Goal: Information Seeking & Learning: Understand process/instructions

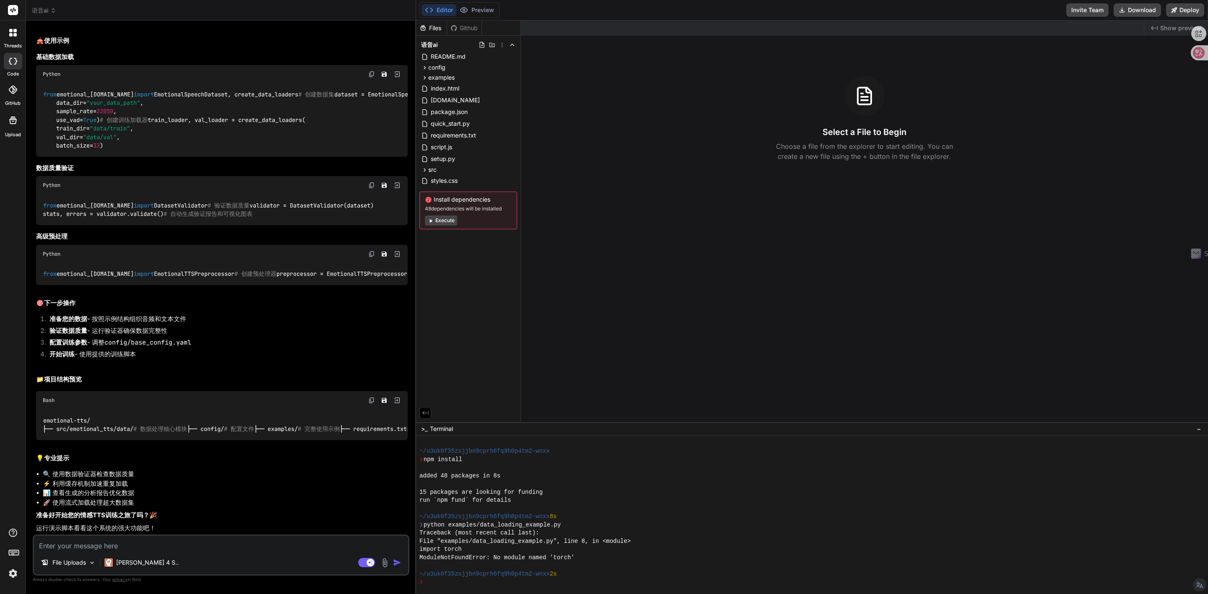
scroll to position [3411, 0]
click at [52, 9] on icon at bounding box center [53, 11] width 6 height 6
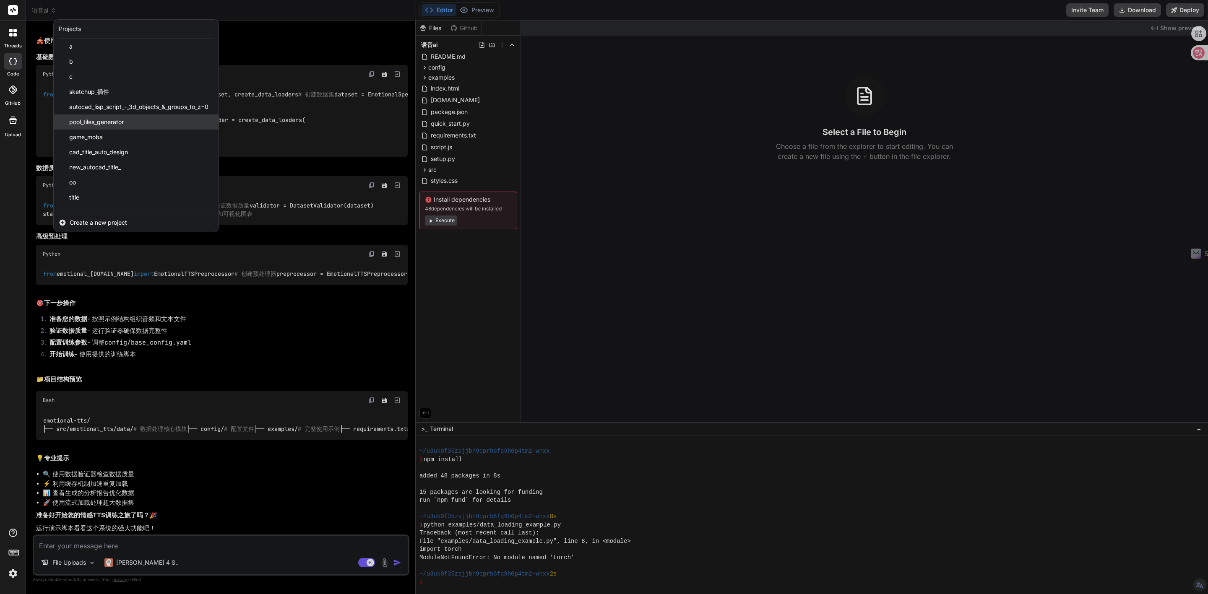
scroll to position [252, 0]
click at [102, 130] on span "cad_title_auto_design" at bounding box center [98, 130] width 59 height 8
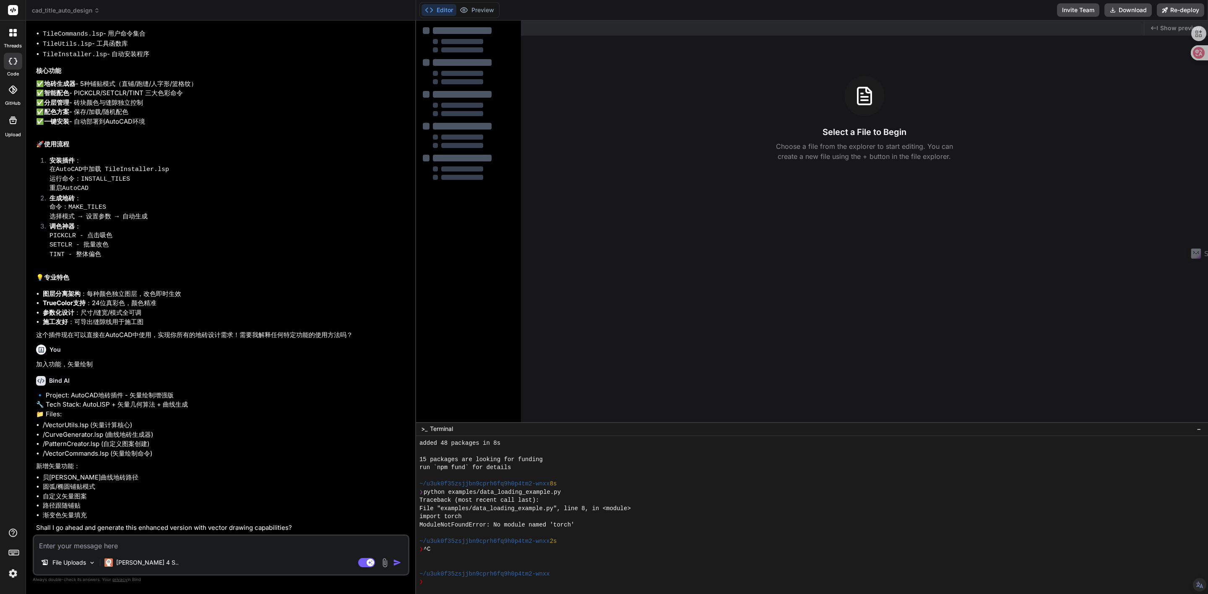
type textarea "x"
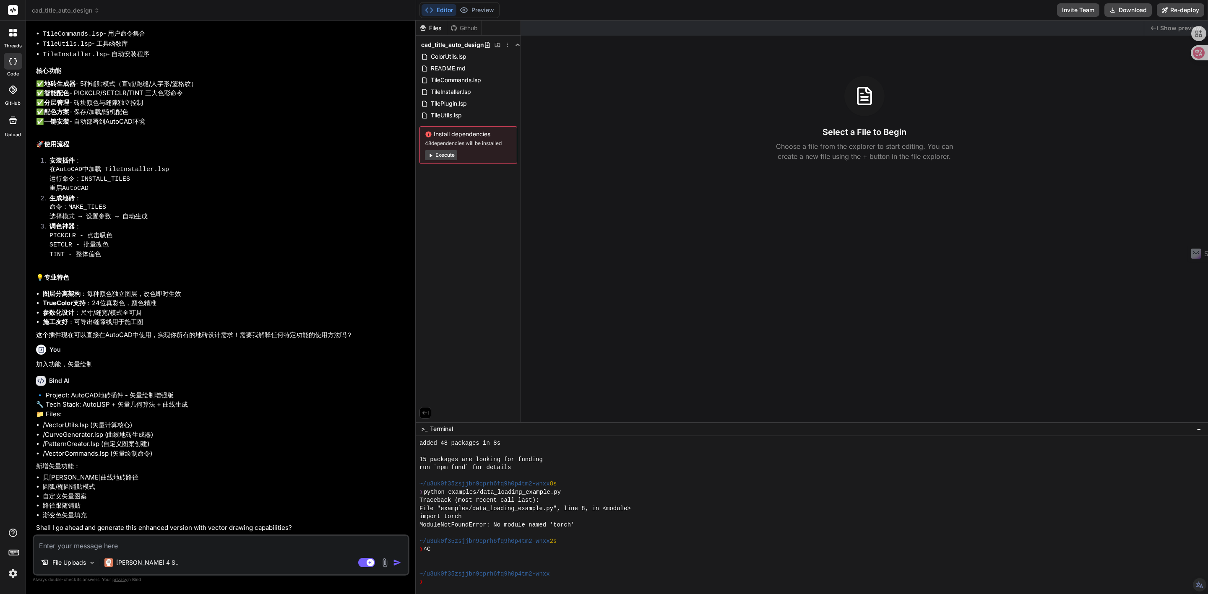
scroll to position [669, 0]
click at [118, 545] on textarea at bounding box center [221, 543] width 374 height 15
paste textarea ";;; ;;; ;;; file:[PERSON_NAME].lsp ;;; ;;; ;;; ;;; The lisp aligns between two …"
type textarea ";;; ;;; ;;; file:[PERSON_NAME].lsp ;;; ;;; ;;; ;;; The lisp aligns between two …"
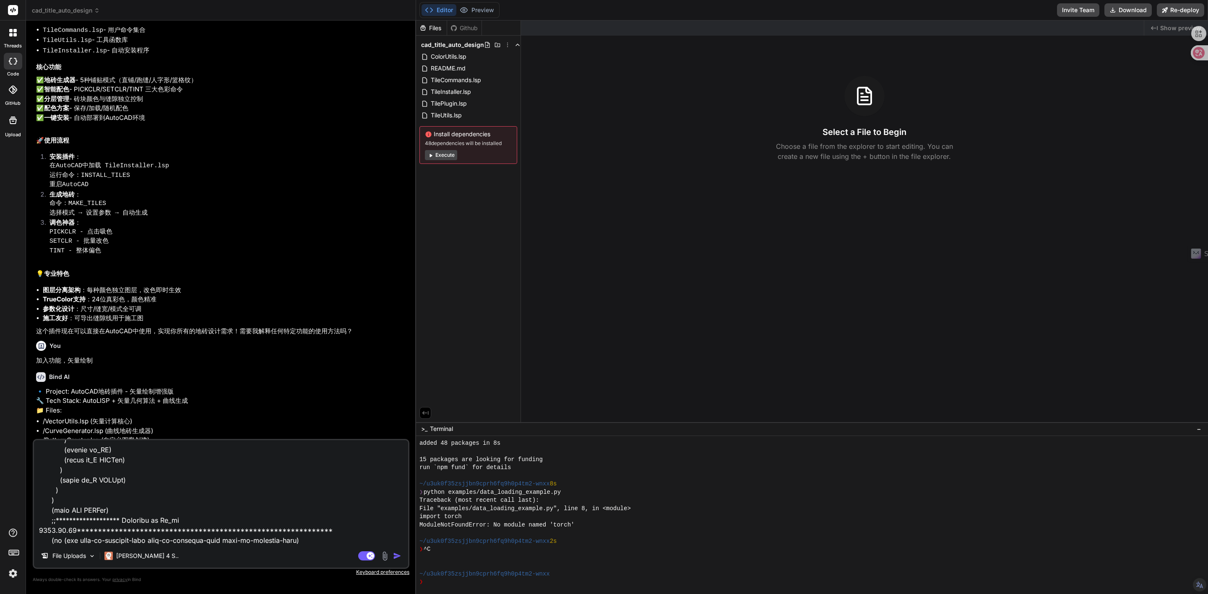
type textarea "x"
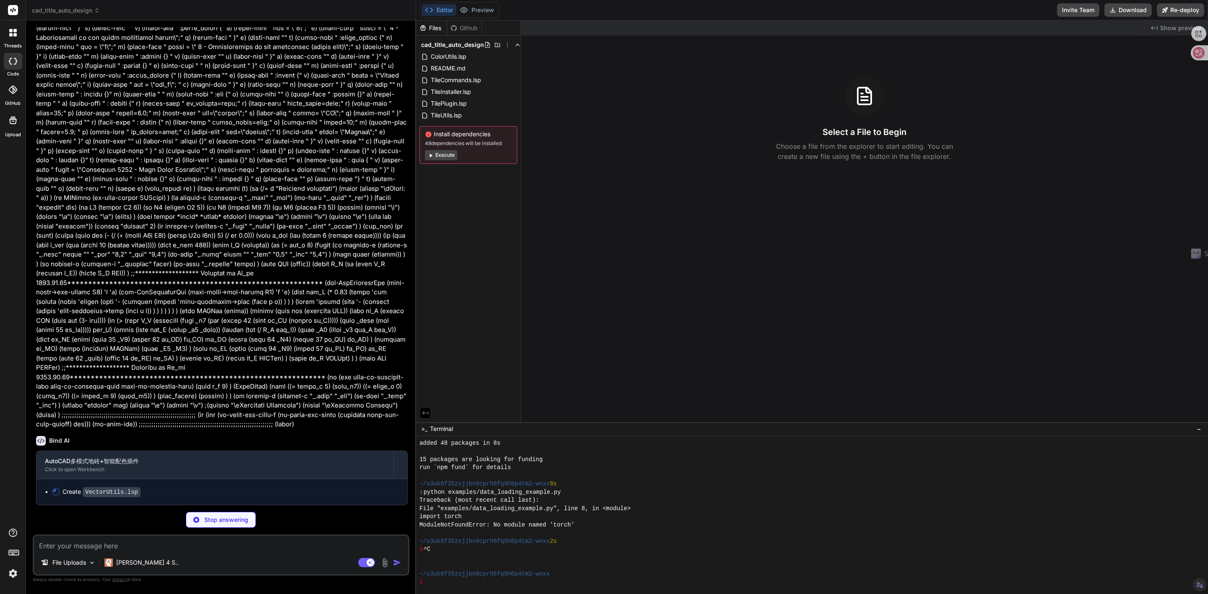
scroll to position [9635, 0]
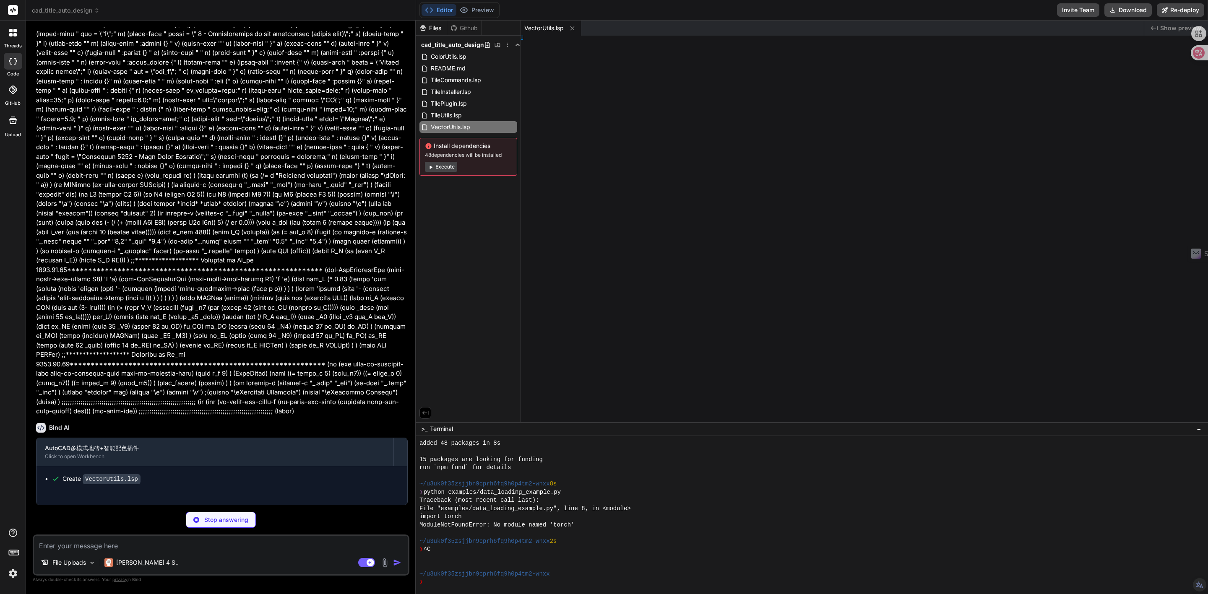
type textarea "x"
type textarea "ES")"
type textarea "x"
type textarea ")"
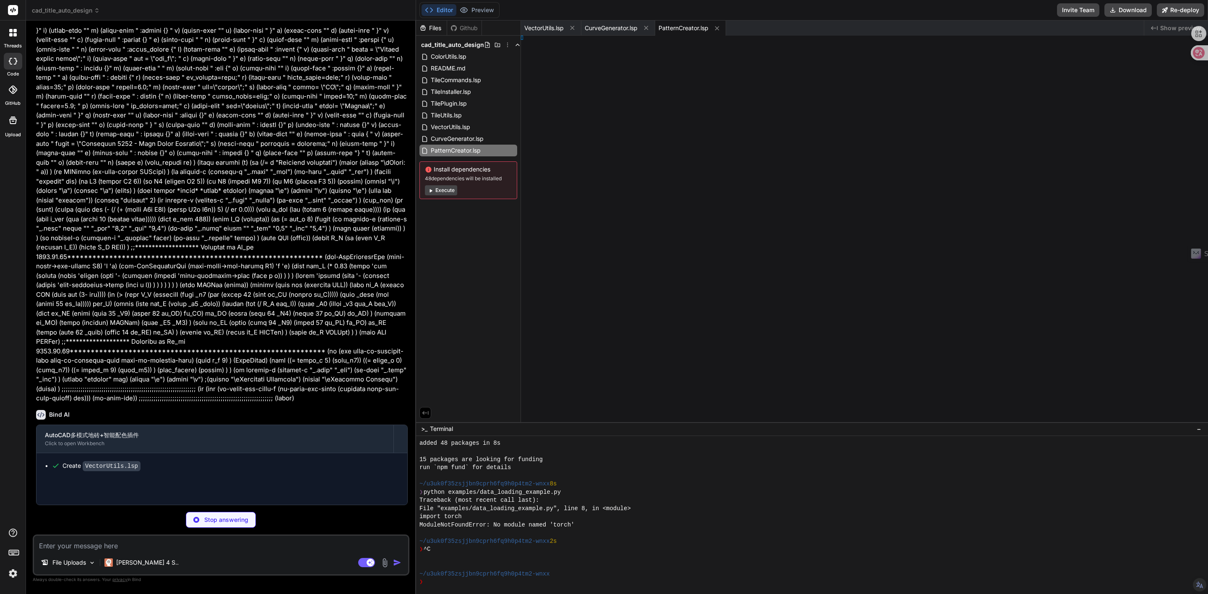
type textarea "x"
type textarea "设置")"
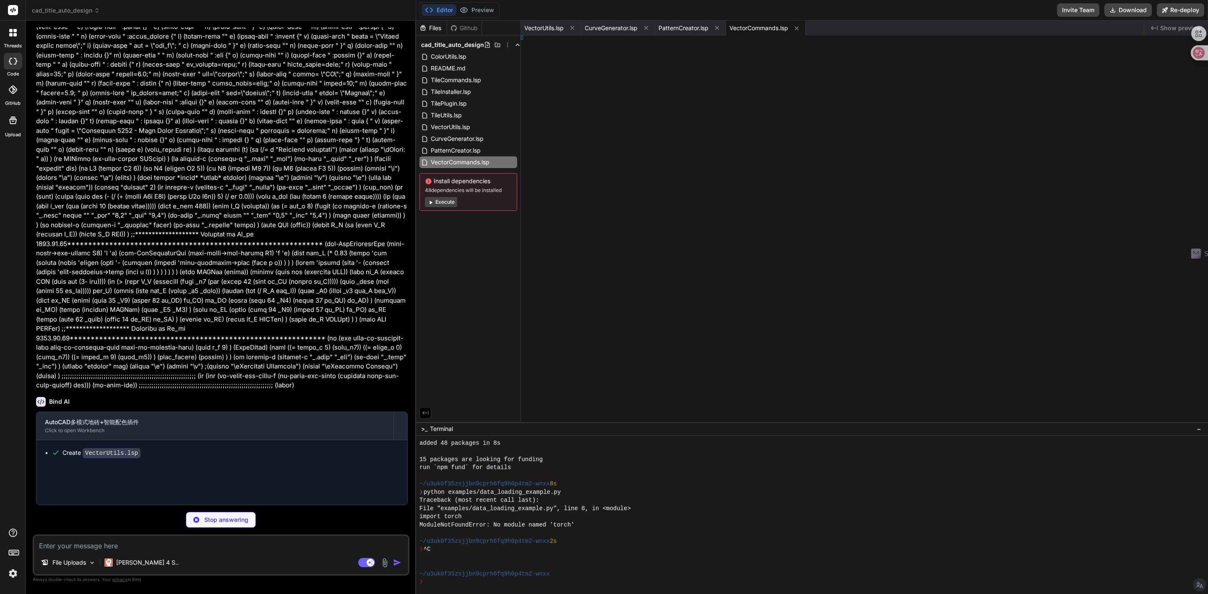
type textarea "x"
type textarea "铺贴方案！"
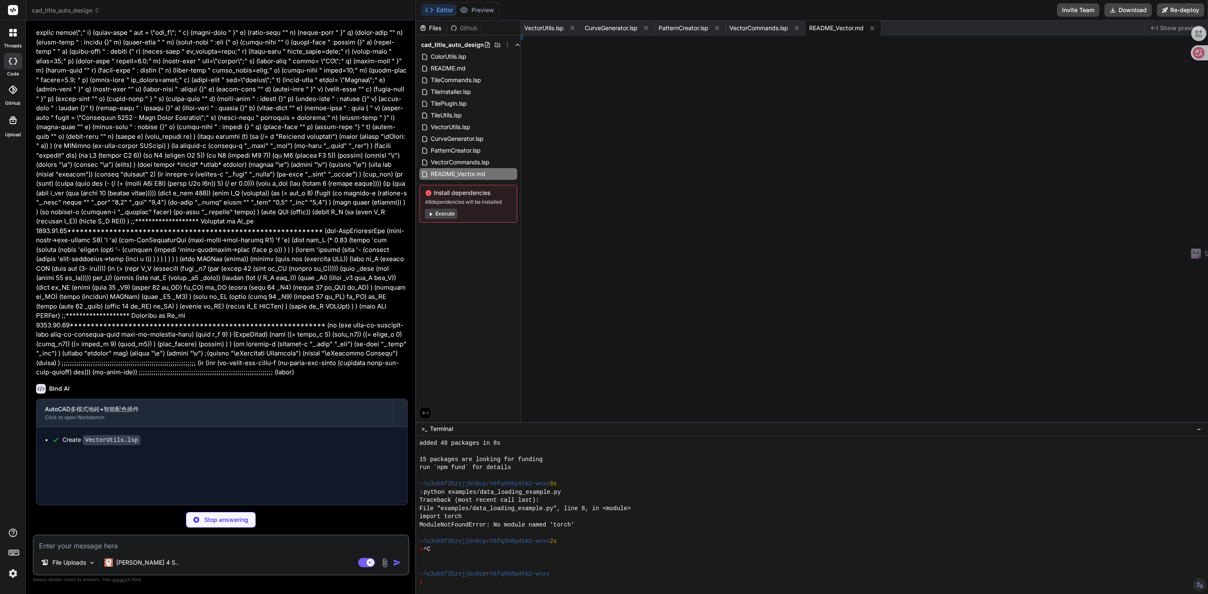
type textarea "x"
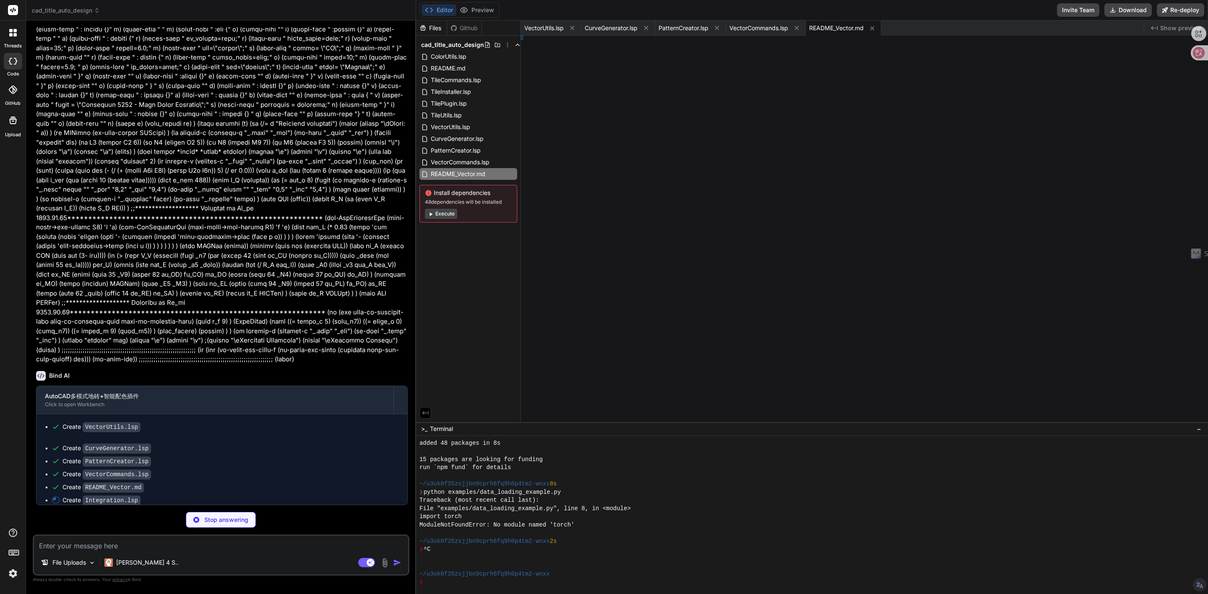
type textarea "| 自定义图案 | 100个元素 | <5秒 | | 螺旋铺贴 | 10圈螺旋 | <15秒 | 矢量绘制功能为AutoCAD地砖插件带来了全新的设计可能性，…"
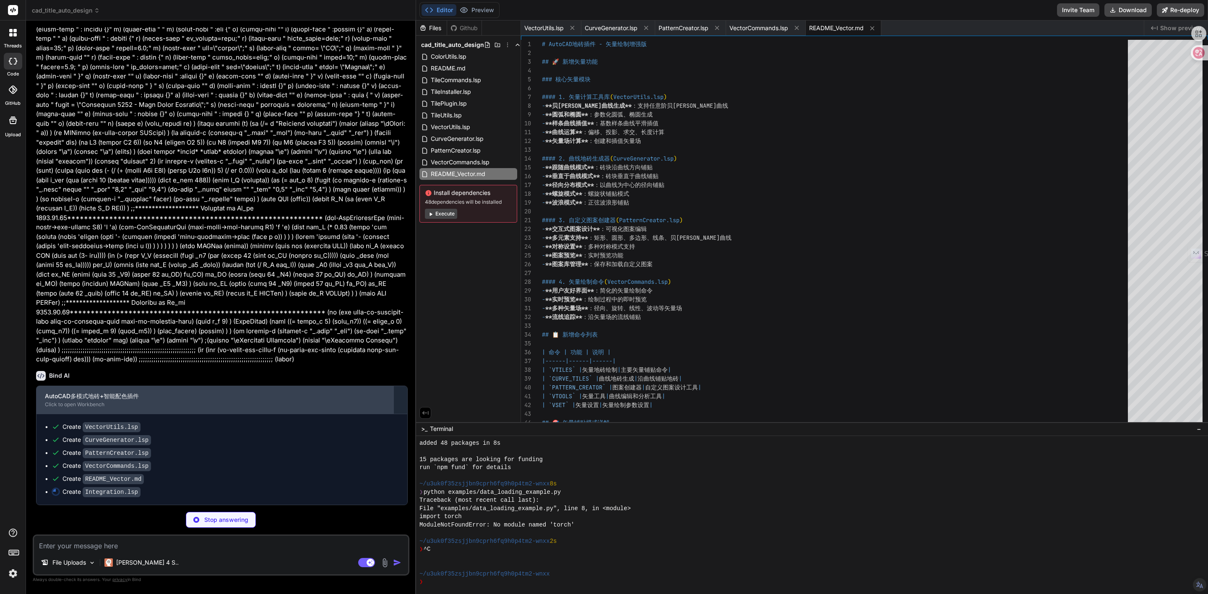
scroll to position [9698, 0]
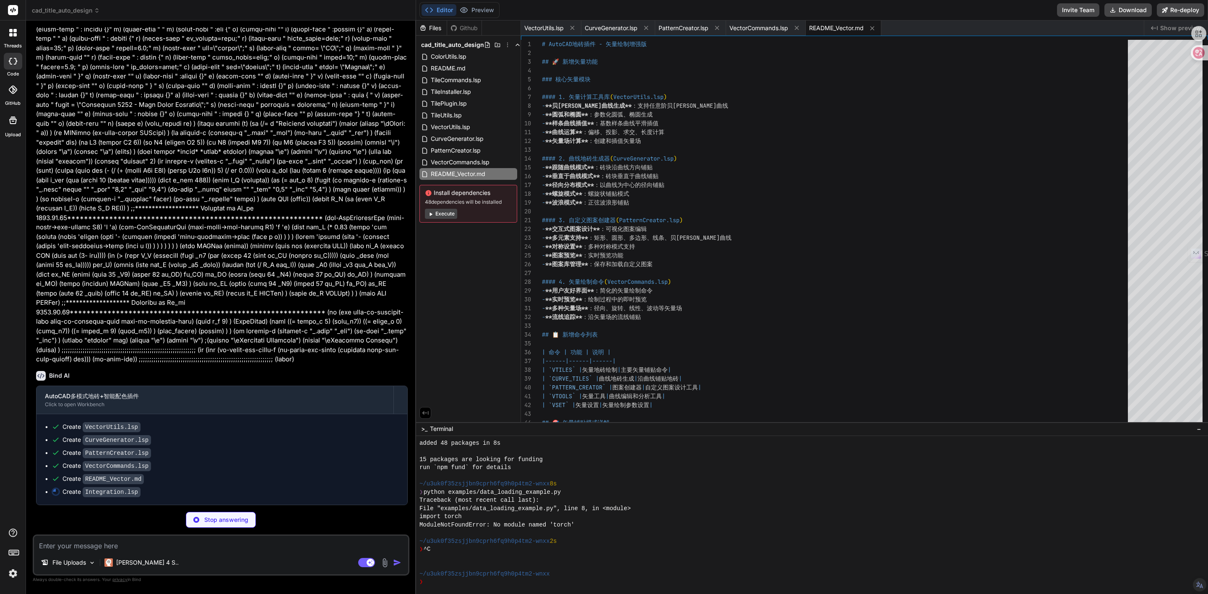
type textarea "x"
type textarea ";; 重新定义初始化，使用增强版本 (setq init-tile-plugin enhanced-init-tile-plugin) ;; 加载完成消息 (…"
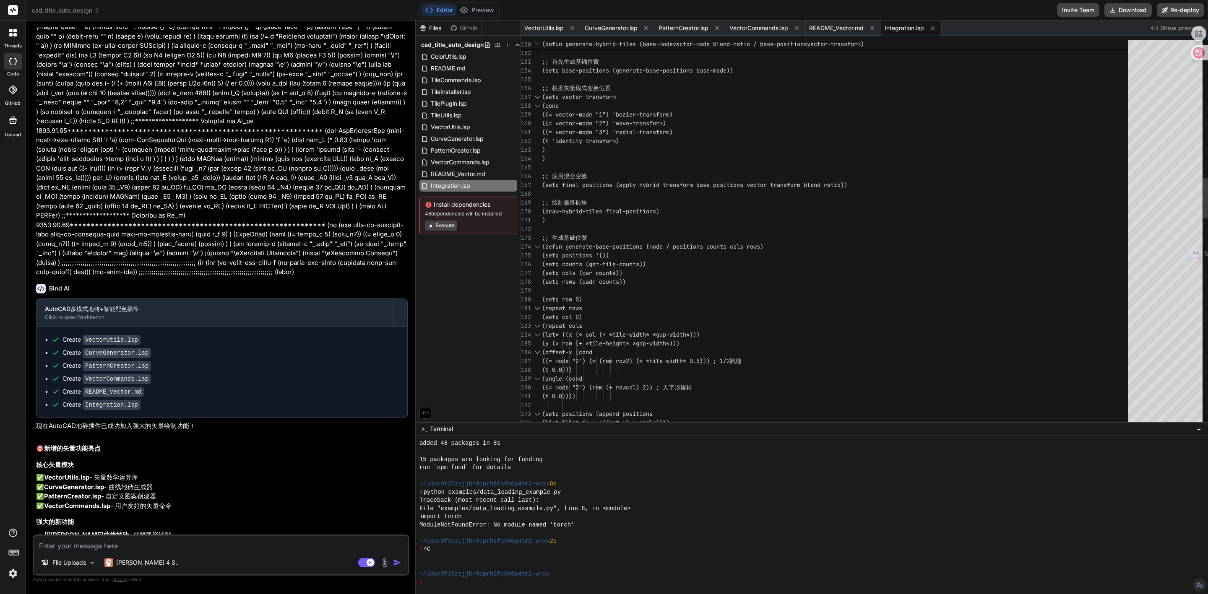
type textarea "x"
click at [435, 63] on span "README.md" at bounding box center [448, 68] width 36 height 10
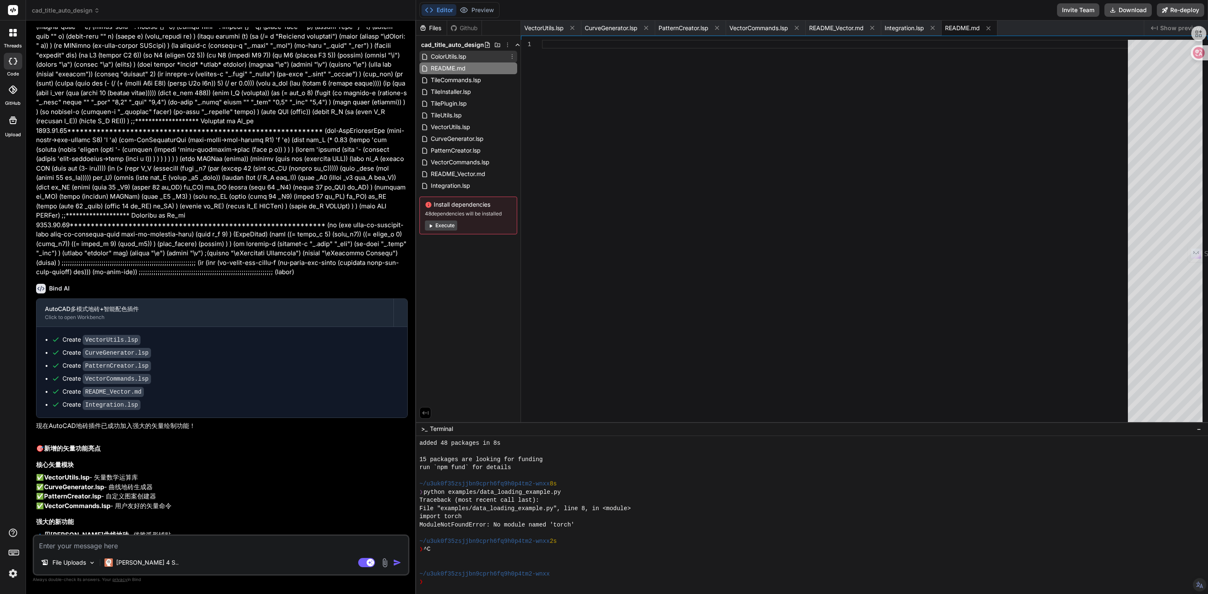
click at [451, 53] on span "ColorUtils.lsp" at bounding box center [448, 57] width 37 height 10
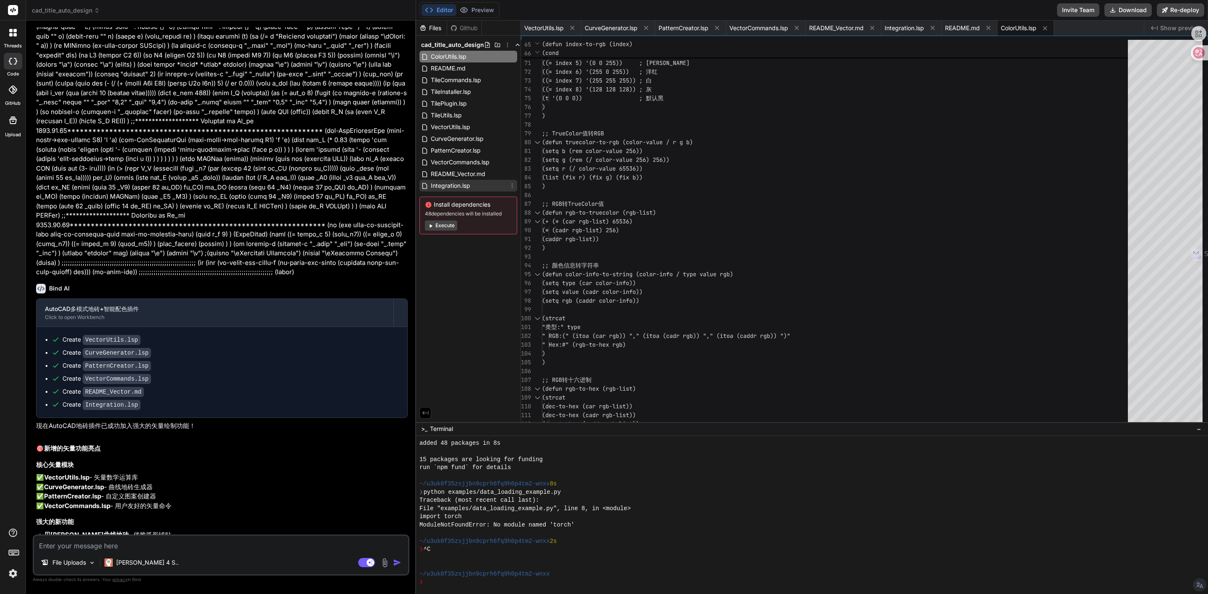
click at [446, 184] on span "Integration.lsp" at bounding box center [450, 186] width 41 height 10
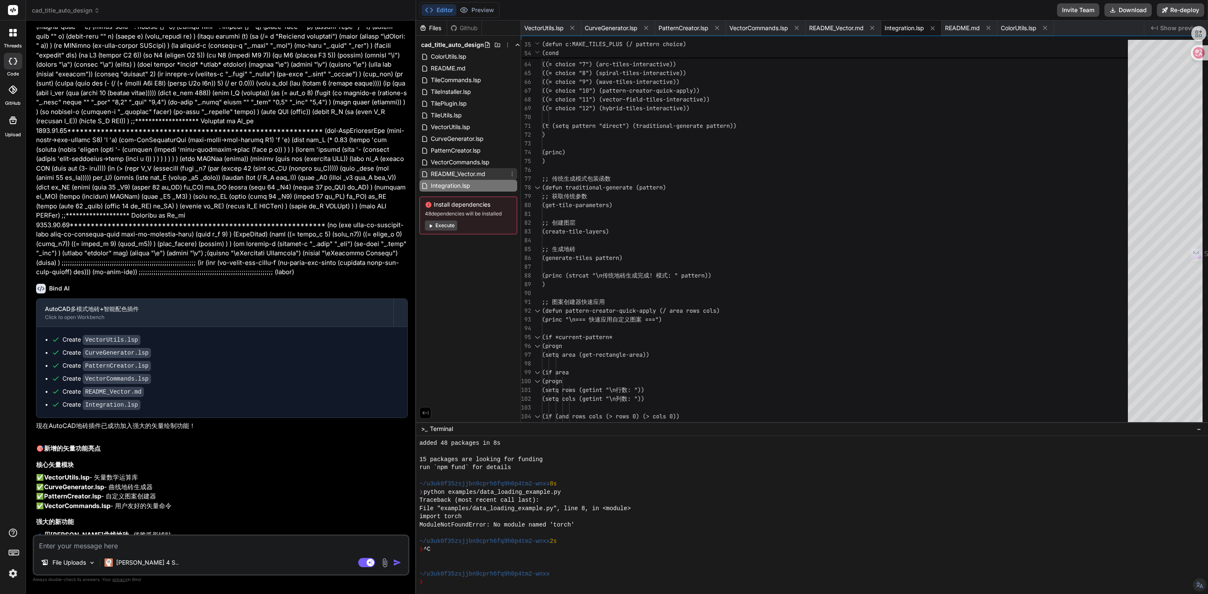
click at [446, 177] on span "README_Vector.md" at bounding box center [458, 174] width 56 height 10
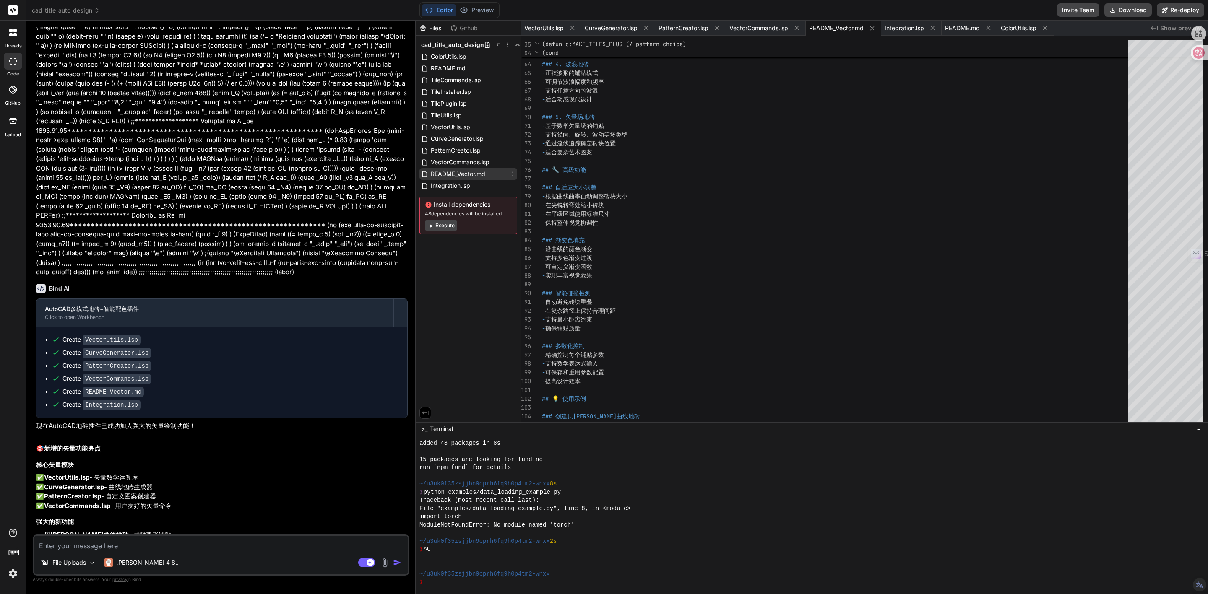
type textarea "| 自定义图案 | 100个元素 | <5秒 | | 螺旋铺贴 | 10圈螺旋 | <15秒 | 矢量绘制功能为AutoCAD地砖插件带来了全新的设计可能性，…"
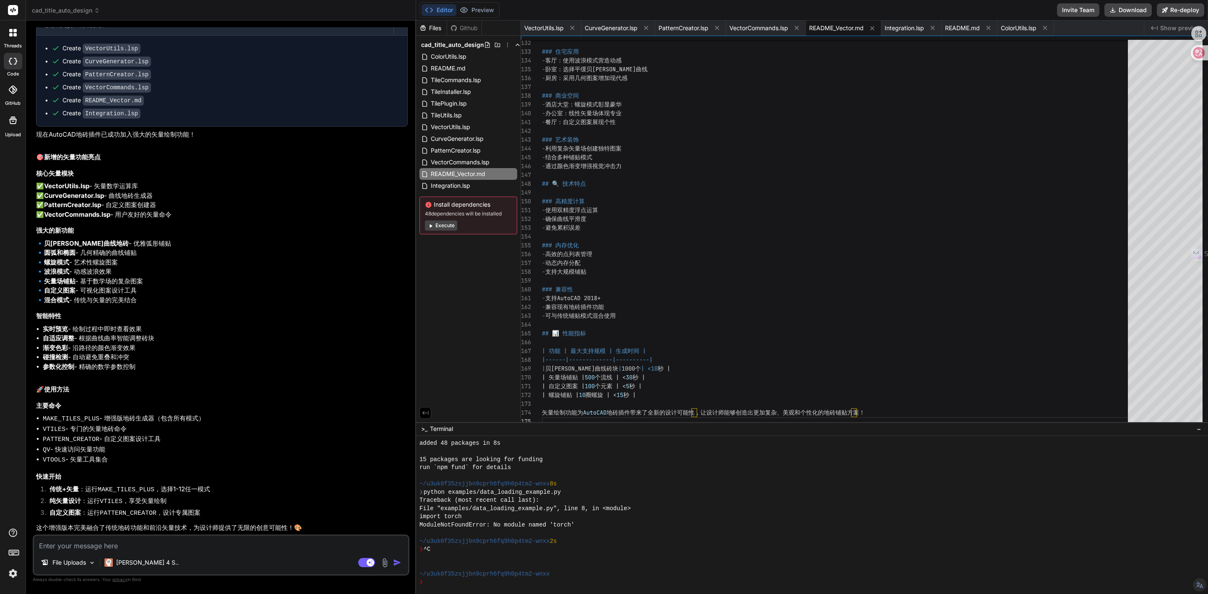
scroll to position [10160, 0]
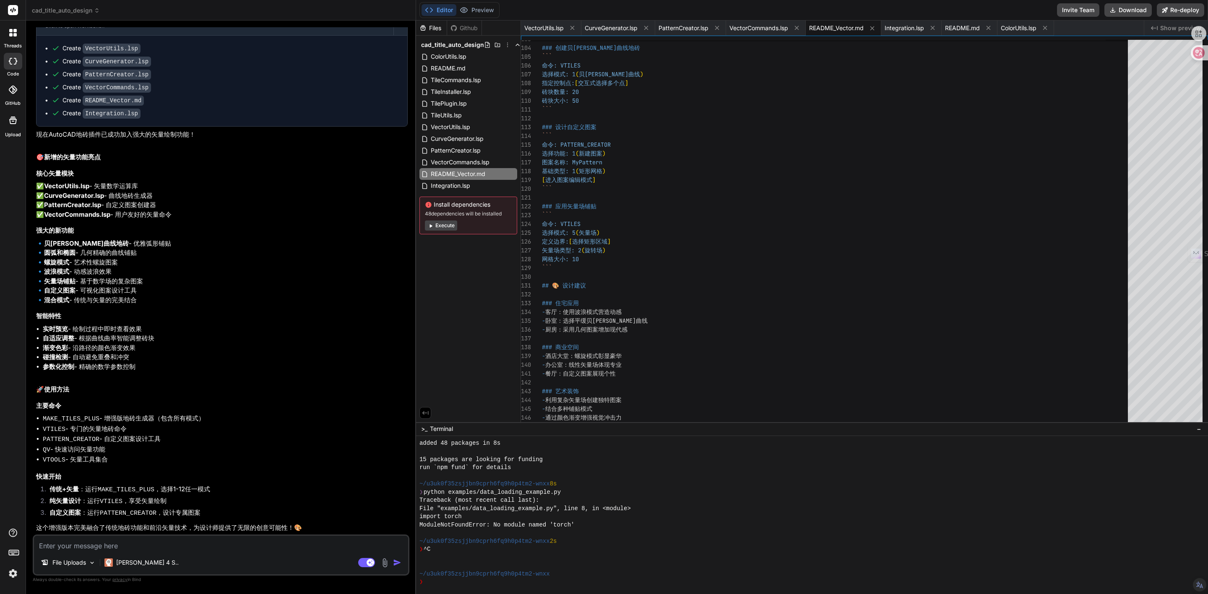
click at [160, 540] on textarea at bounding box center [221, 543] width 374 height 15
type textarea "r"
type textarea "x"
type textarea "ru"
type textarea "x"
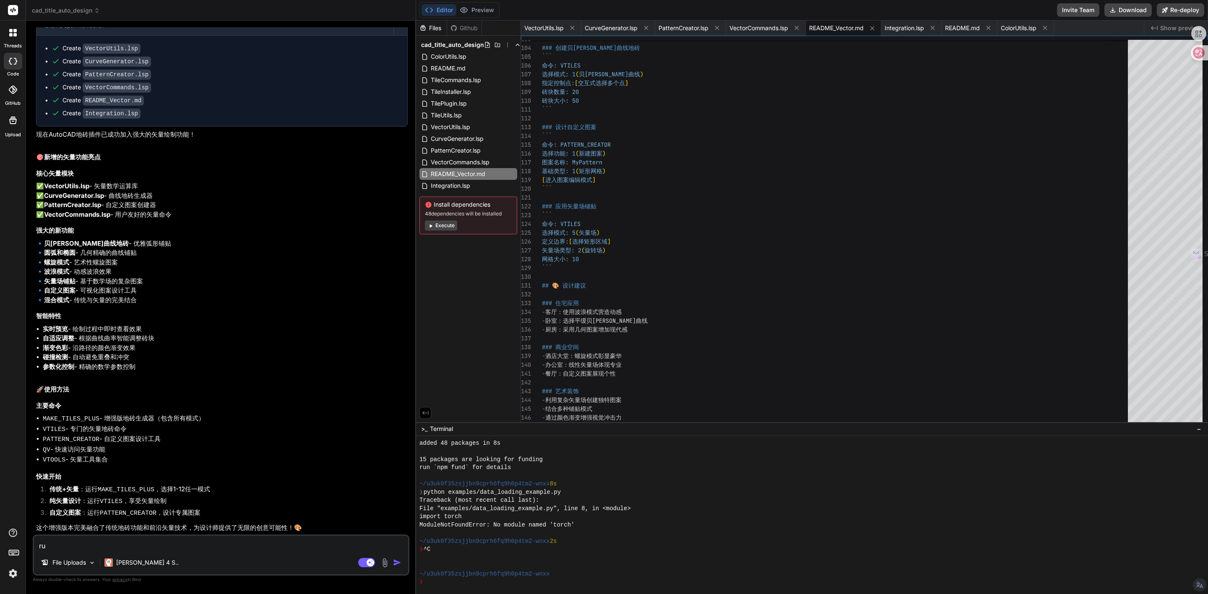
type textarea "ruh"
type textarea "x"
type textarea "ruhe"
type textarea "x"
type textarea "ruh"
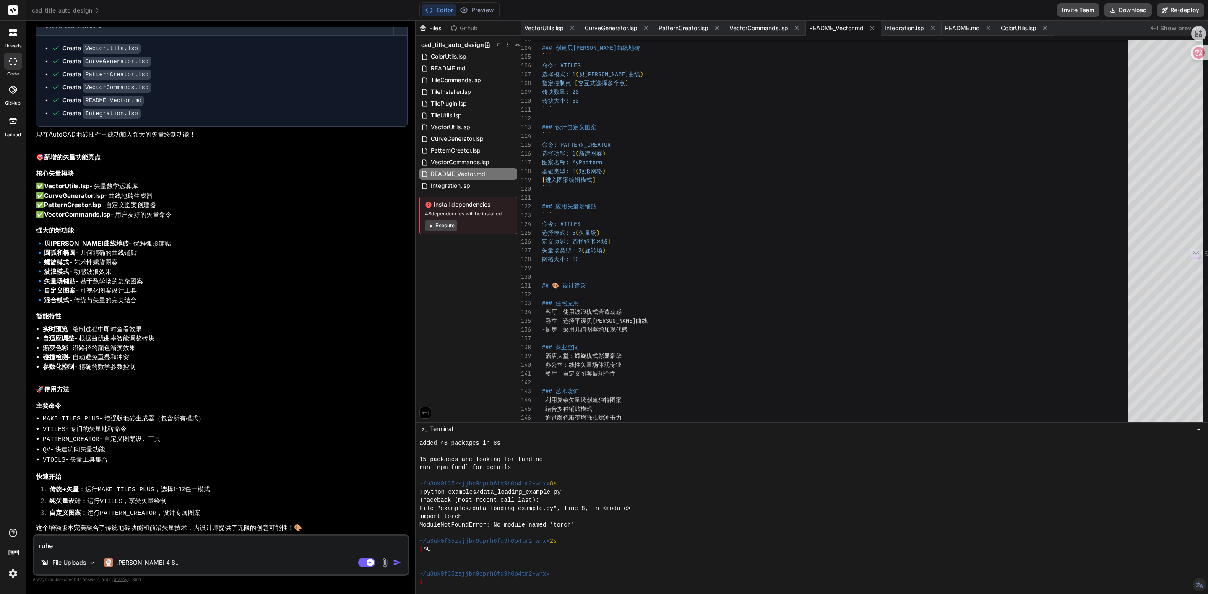
type textarea "x"
type textarea "ru"
type textarea "x"
type textarea "r"
type textarea "x"
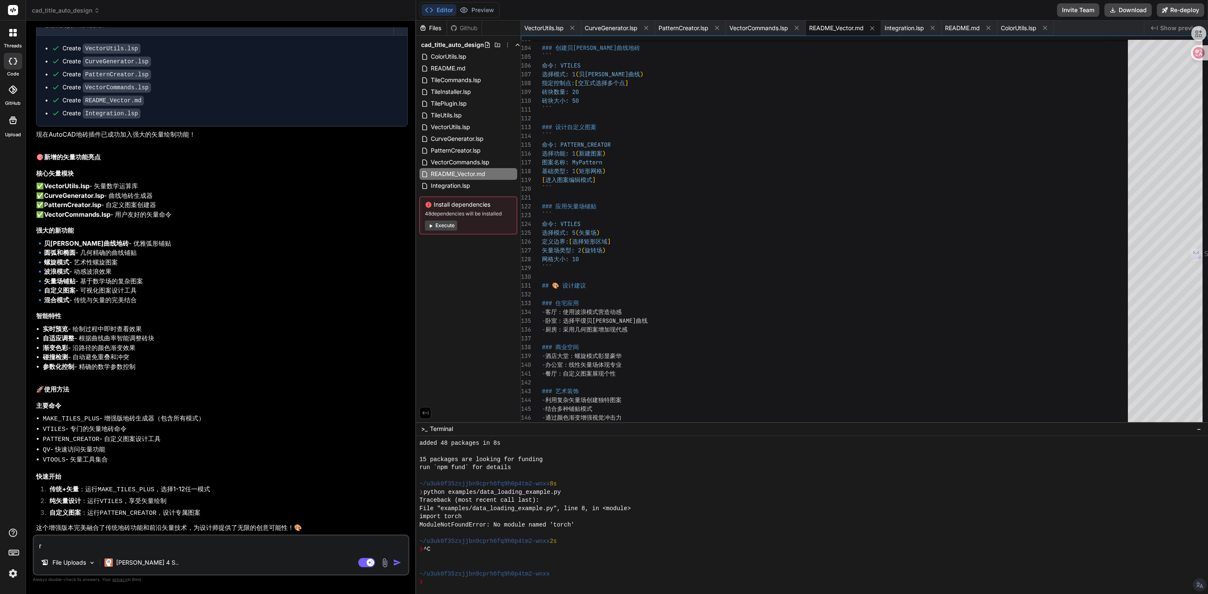
type textarea "x"
type textarea "r"
type textarea "x"
type textarea "ru"
type textarea "x"
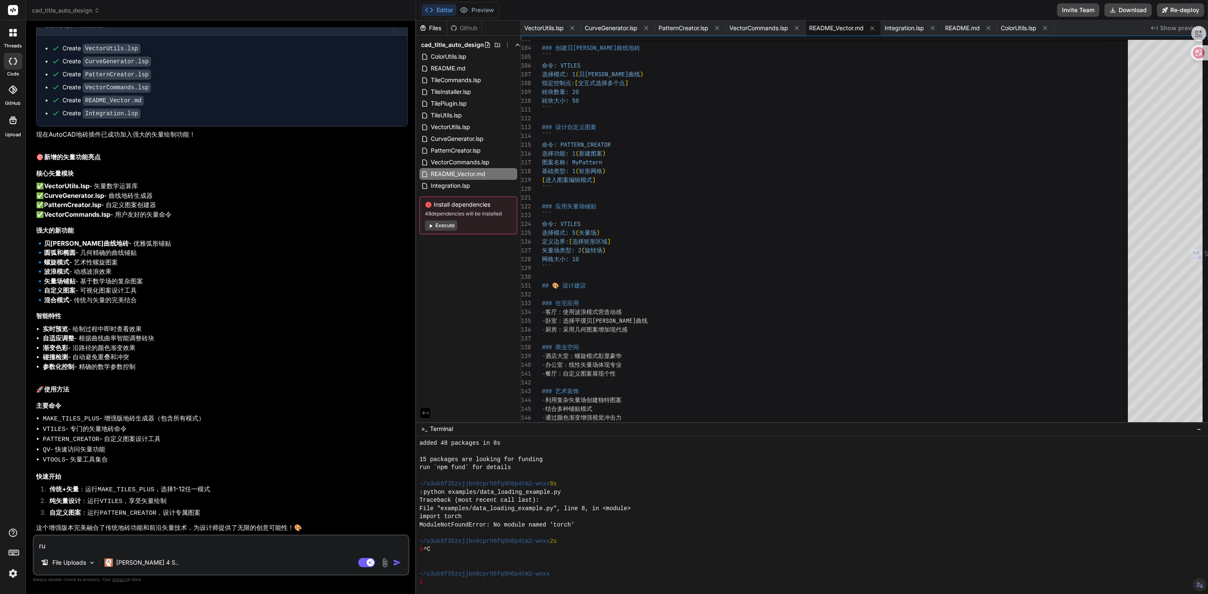
type textarea "ru'h"
type textarea "x"
type textarea "ru'he"
type textarea "x"
type textarea "如何"
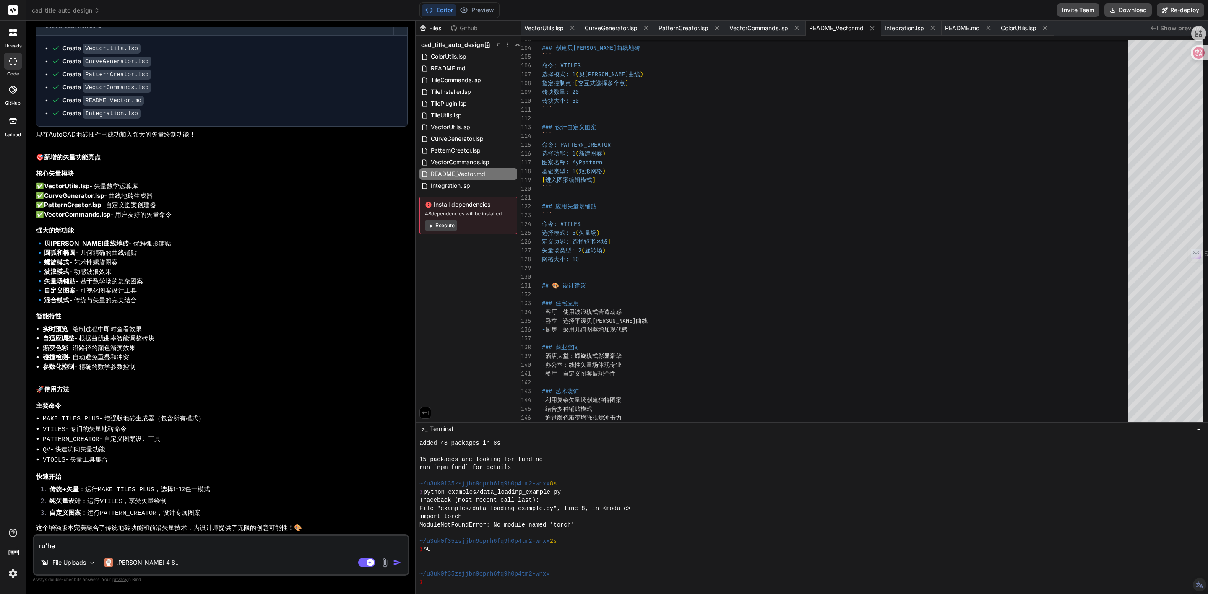
type textarea "x"
type textarea "如何a"
type textarea "x"
type textarea "如何an"
type textarea "x"
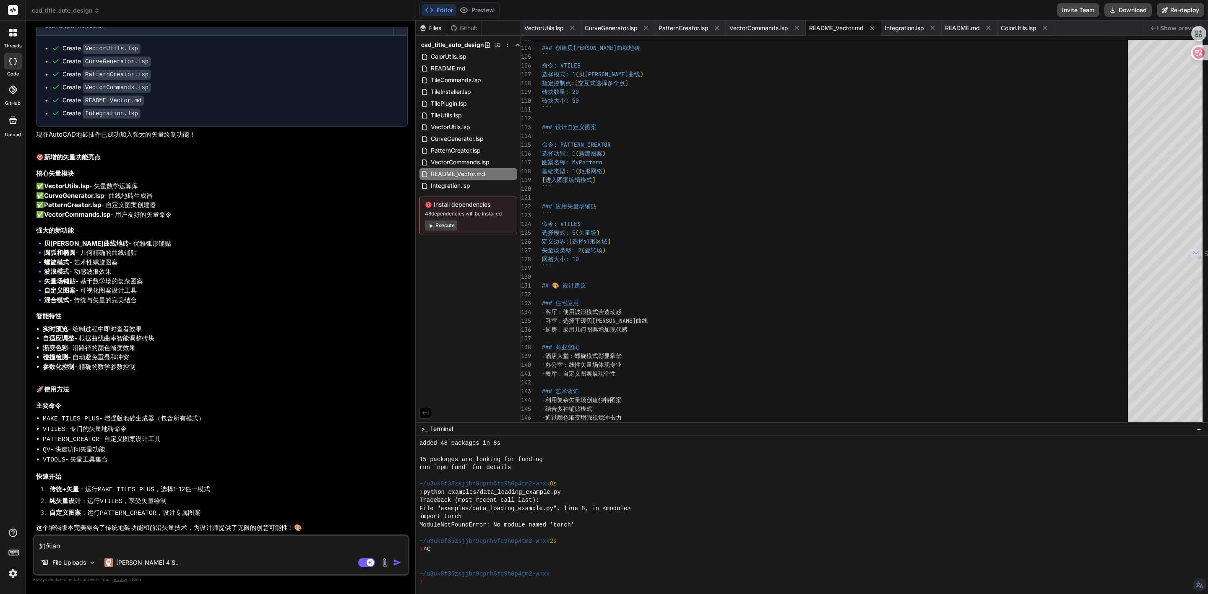
type textarea "如何an'z"
type textarea "x"
type textarea "如何an'zh"
type textarea "x"
type textarea "如何an'[PERSON_NAME]"
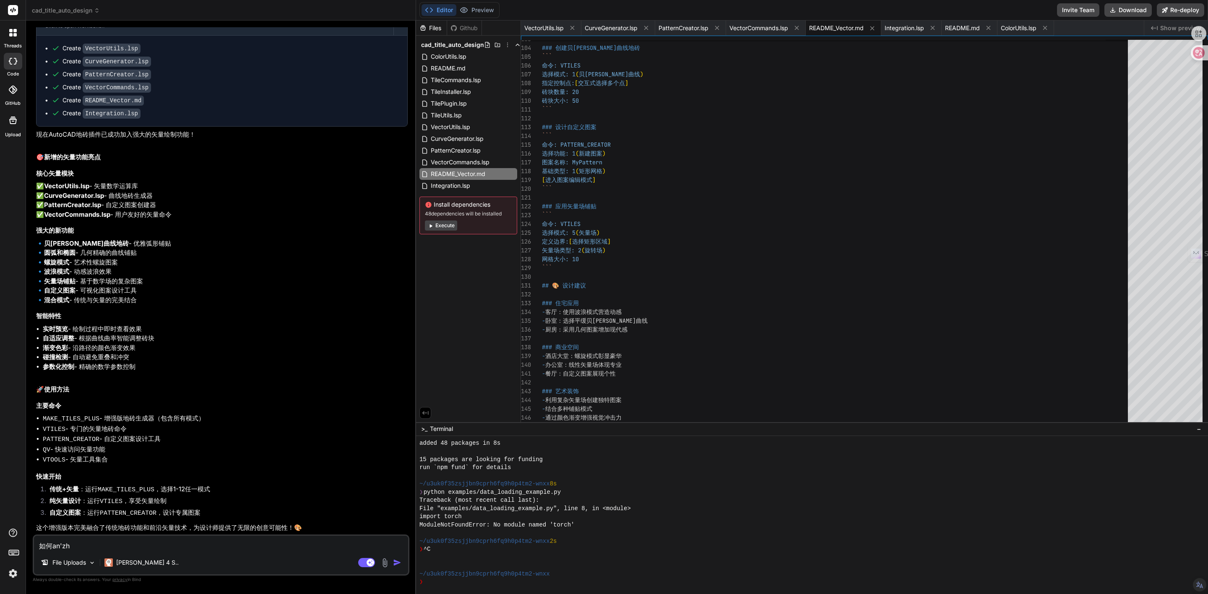
type textarea "x"
type textarea "如何an'zhua"
type textarea "x"
type textarea "如何an'zhuan"
type textarea "x"
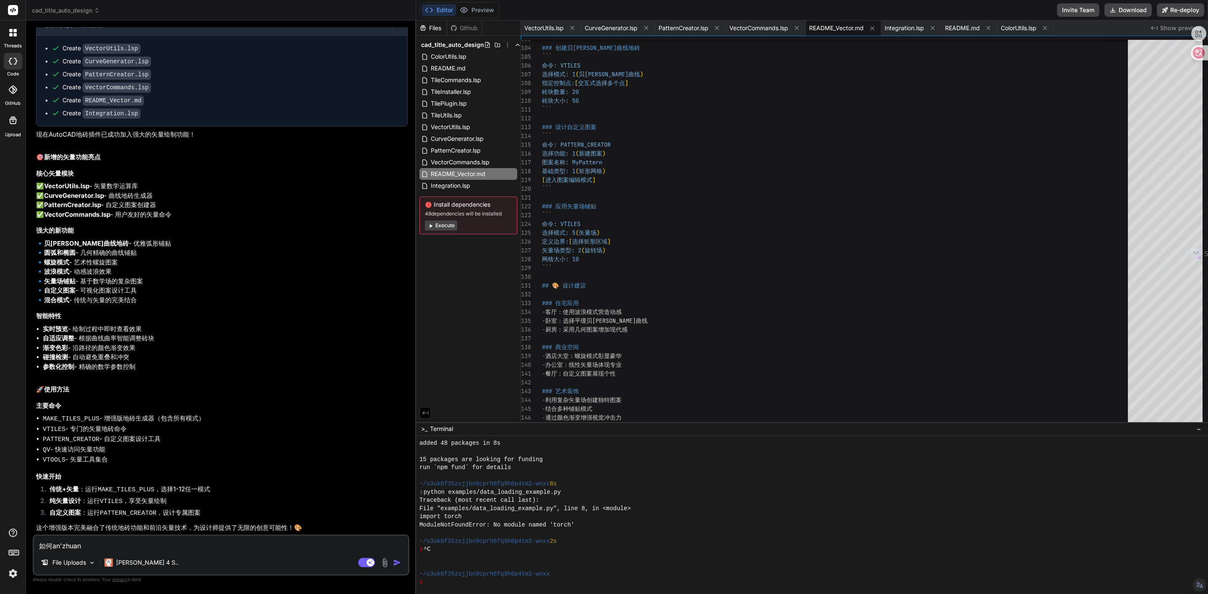
type textarea "如何an'zhuang"
type textarea "x"
type textarea "如何安装"
type textarea "x"
type textarea "如何安装h"
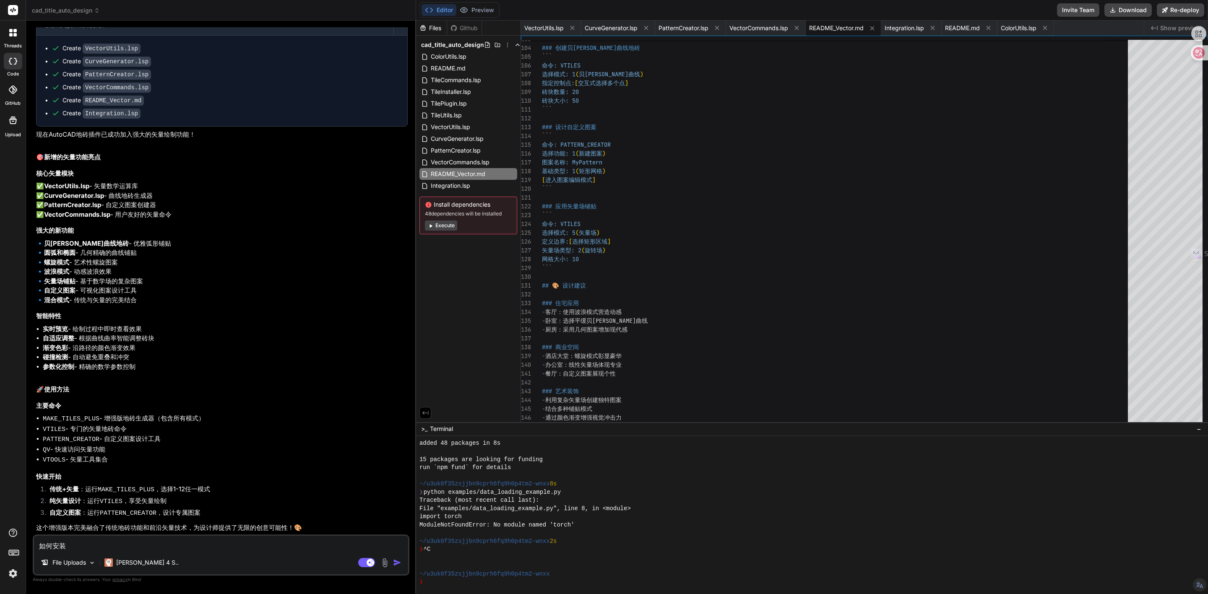
type textarea "x"
type textarea "如何安装he"
type textarea "x"
type textarea "如何安装he'c"
type textarea "x"
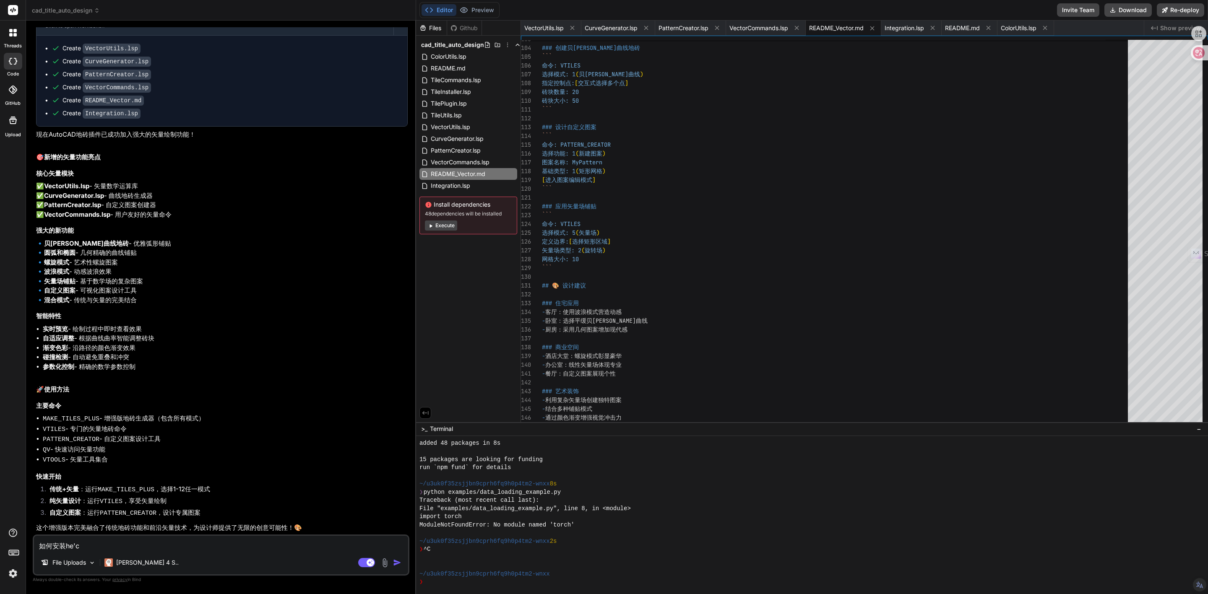
type textarea "如何安装he'ch"
type textarea "x"
type textarea "如何安装he'cha"
type textarea "x"
type textarea "如何安装he'chao"
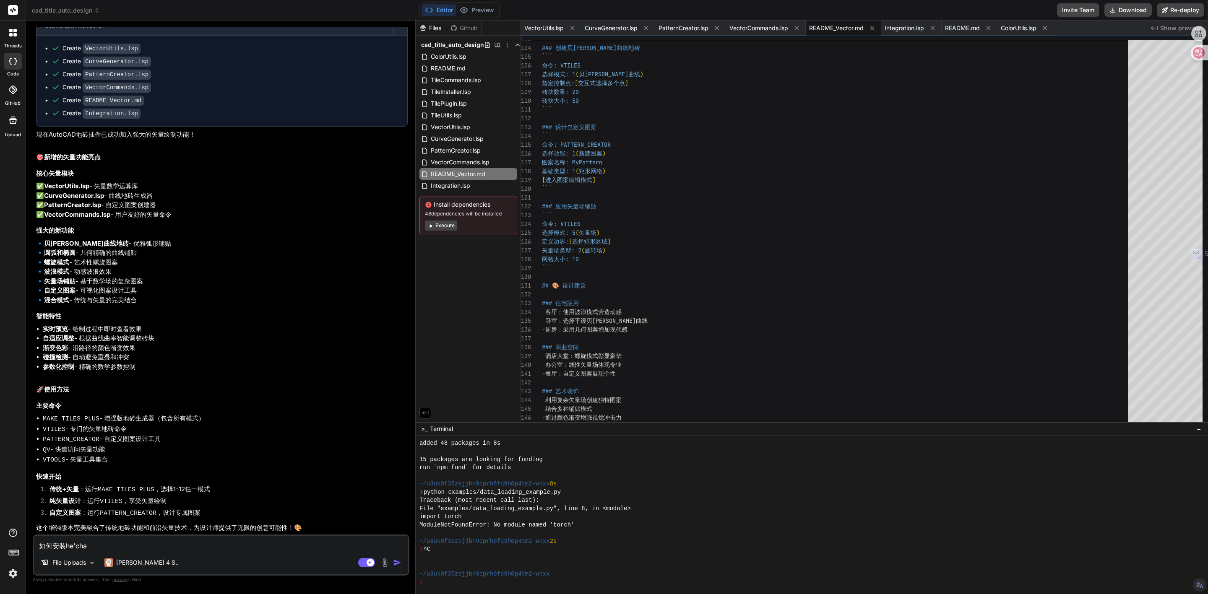
type textarea "x"
type textarea "如何安装he'cha"
type textarea "x"
type textarea "如何安装he'ch"
type textarea "x"
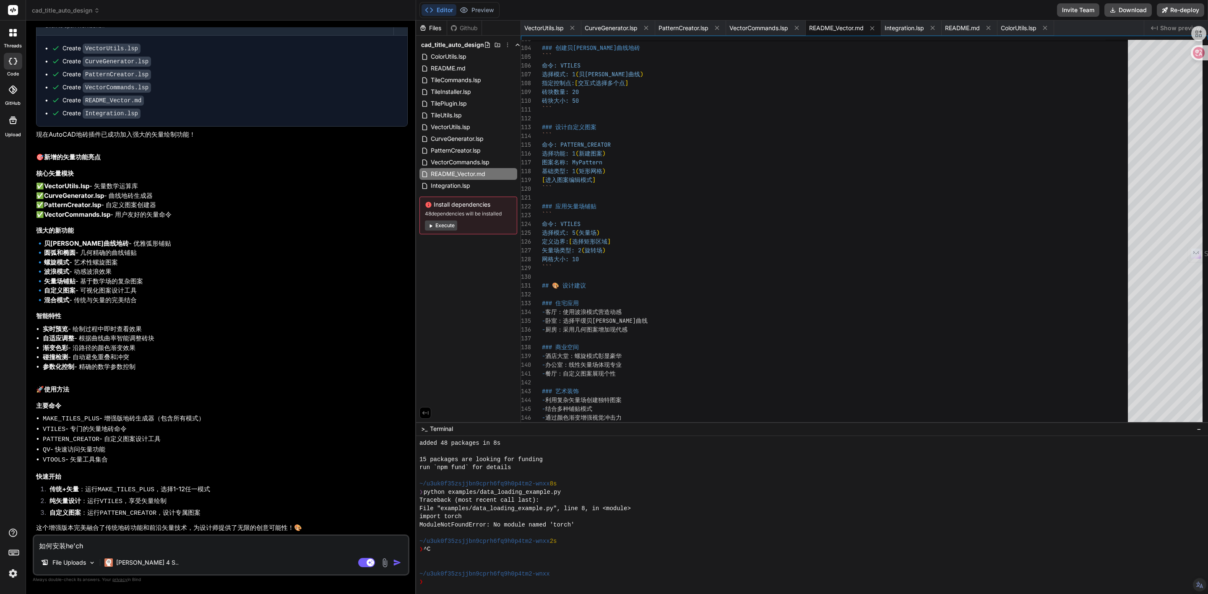
type textarea "如何安装he'c"
type textarea "x"
type textarea "如何安装he"
type textarea "x"
type textarea "如何安装和"
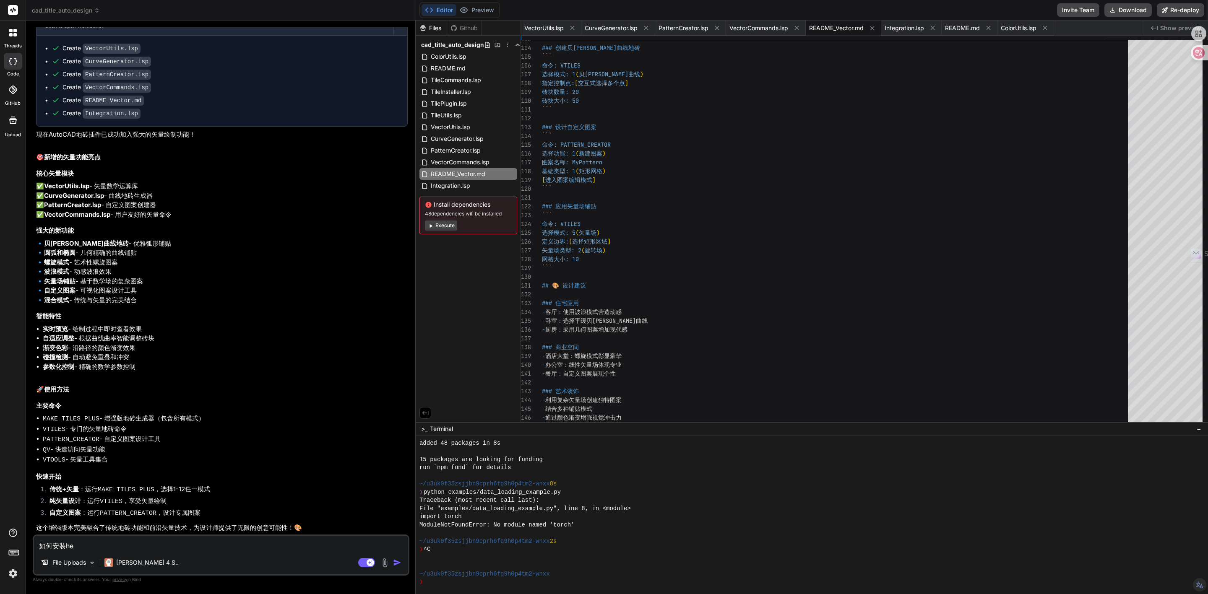
type textarea "x"
type textarea "如何安装和c"
type textarea "x"
type textarea "如何安装和ca"
type textarea "x"
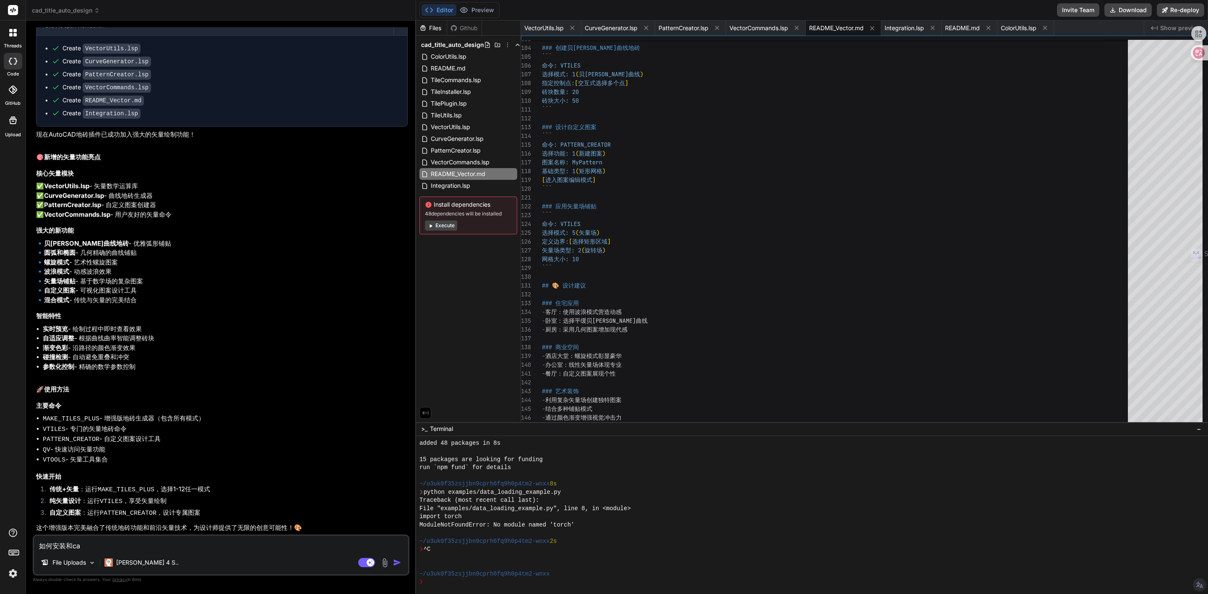
type textarea "如何安装和cao"
type textarea "x"
type textarea "如何安装和[PERSON_NAME]'z"
type textarea "x"
type textarea "如何安装和cao'zh"
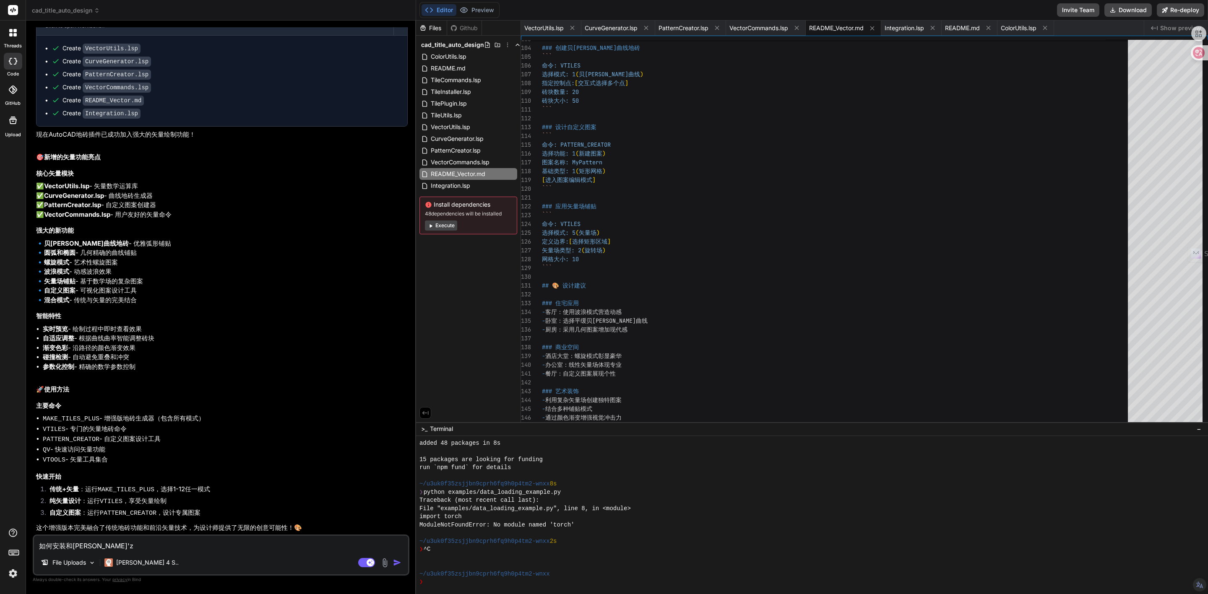
type textarea "x"
type textarea "如何安装和[PERSON_NAME]"
type textarea "x"
type textarea "如何安装和[PERSON_NAME]'zhuo"
type textarea "x"
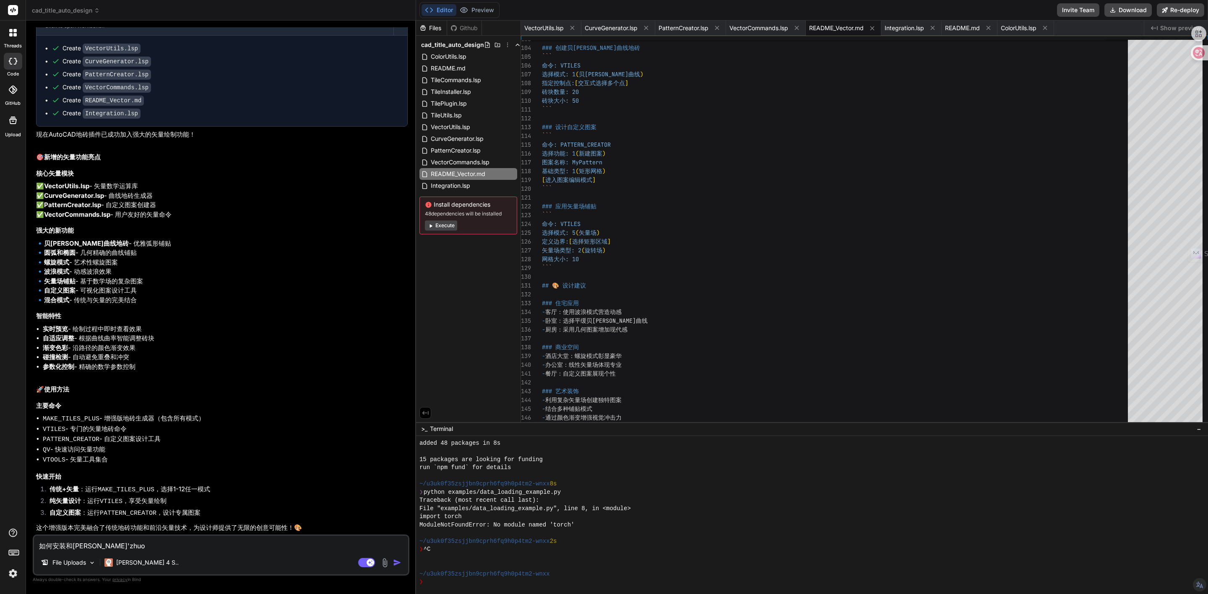
type textarea "如何安装和操作"
type textarea "x"
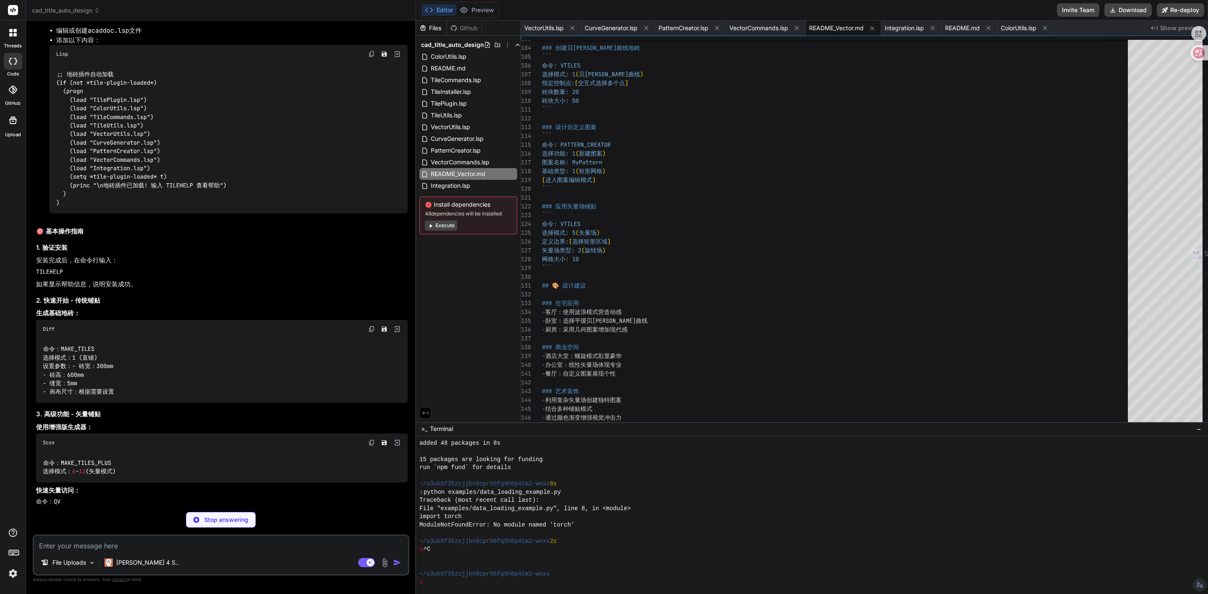
scroll to position [10975, 0]
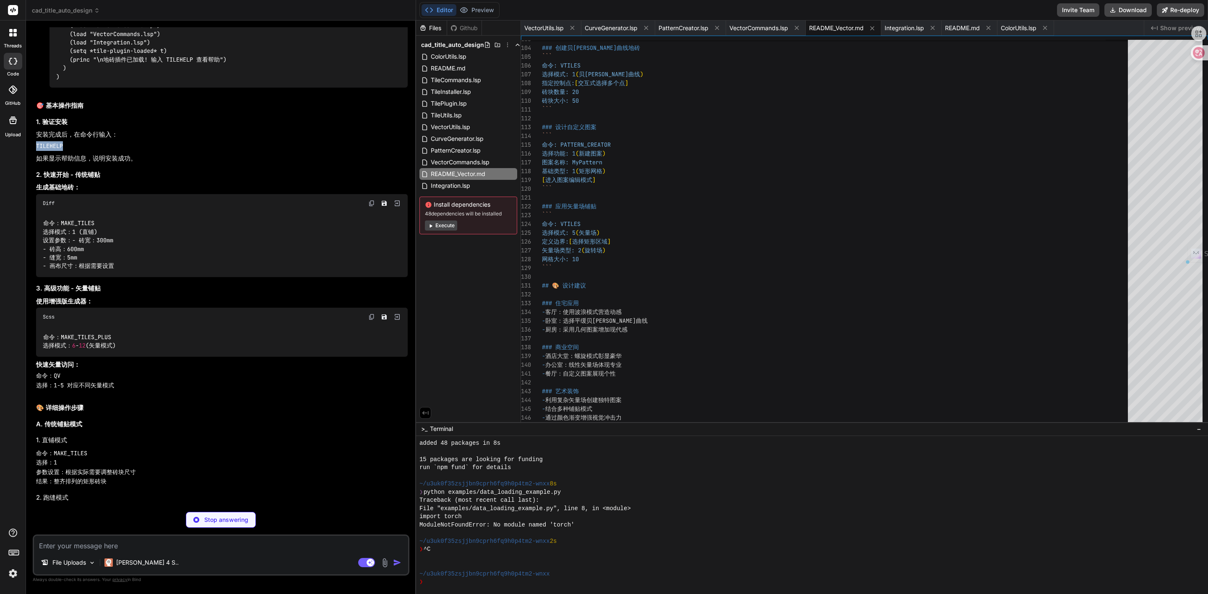
drag, startPoint x: 37, startPoint y: 330, endPoint x: 64, endPoint y: 330, distance: 27.3
click at [64, 151] on pre "TILEHELP" at bounding box center [222, 146] width 372 height 10
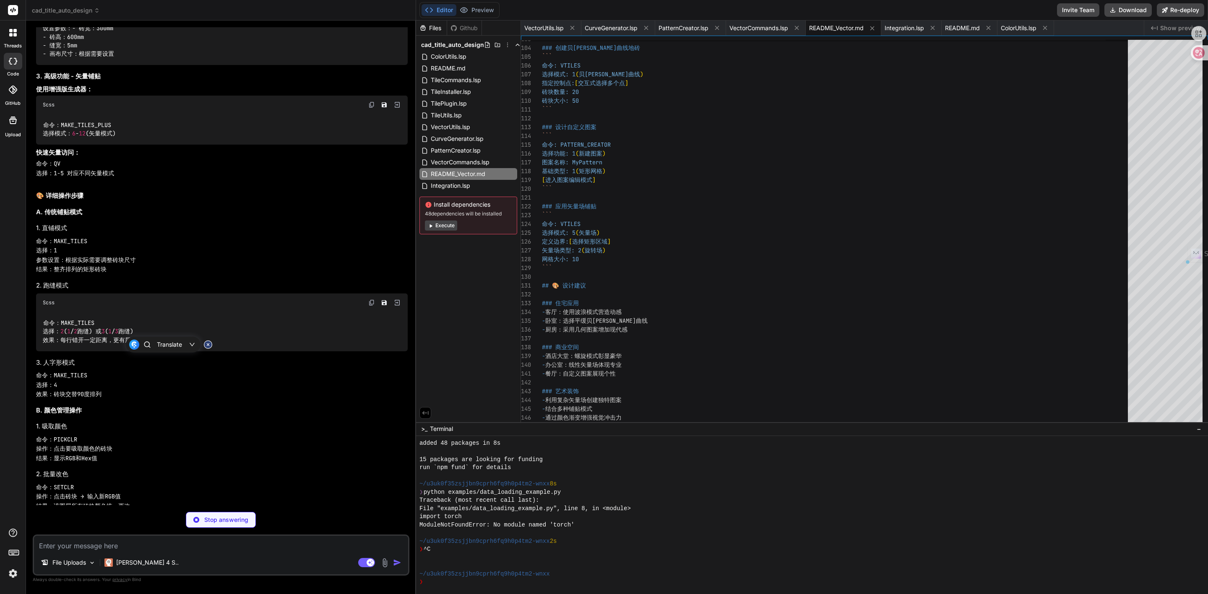
scroll to position [11226, 0]
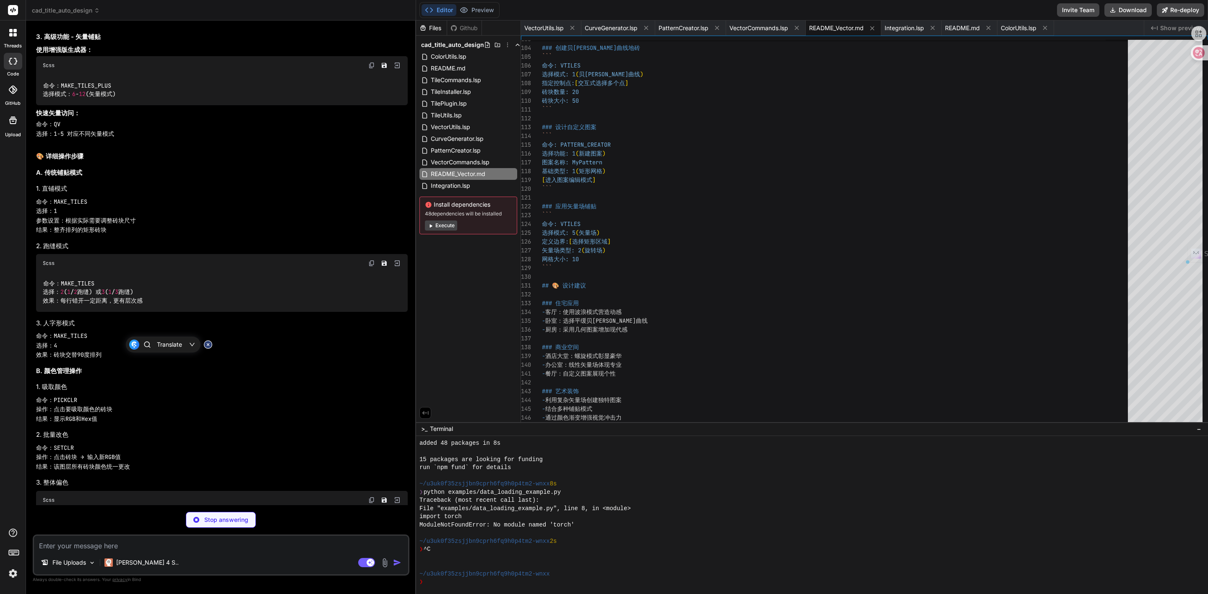
click at [75, 161] on h2 "🎨 详细操作步骤" at bounding box center [222, 157] width 372 height 10
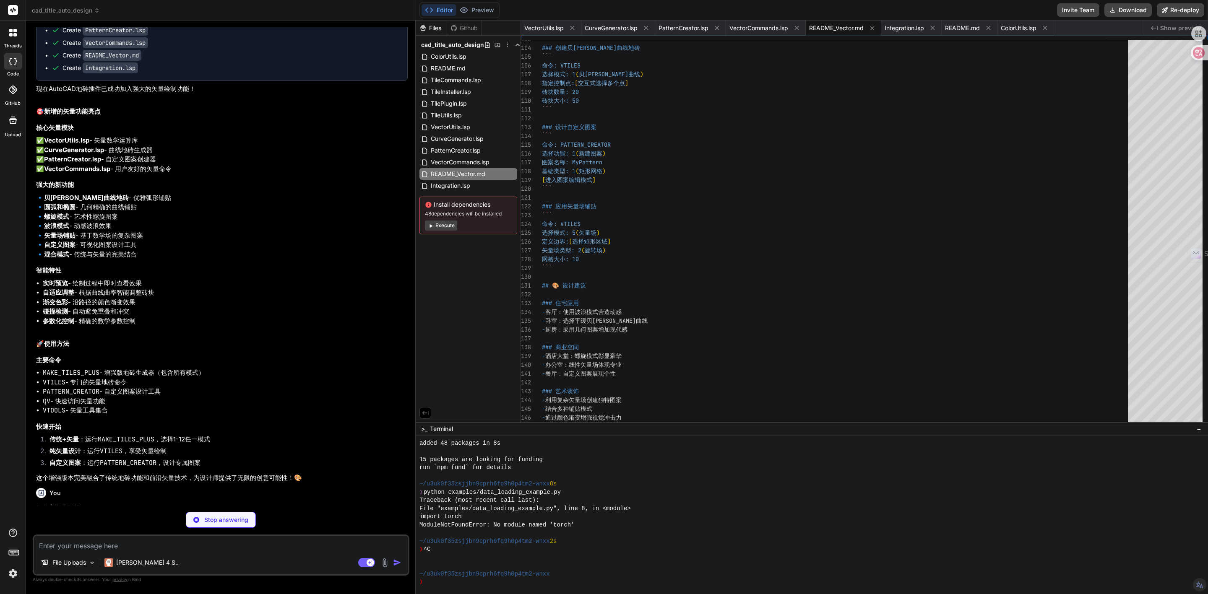
scroll to position [9968, 0]
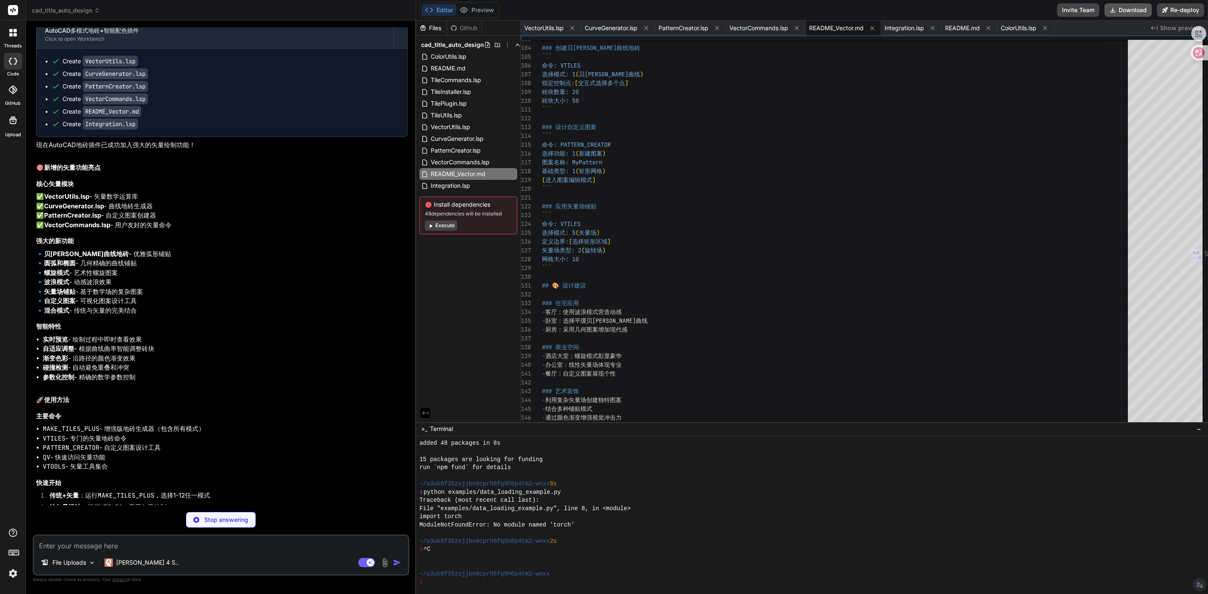
click at [1126, 5] on button "Download" at bounding box center [1127, 9] width 47 height 13
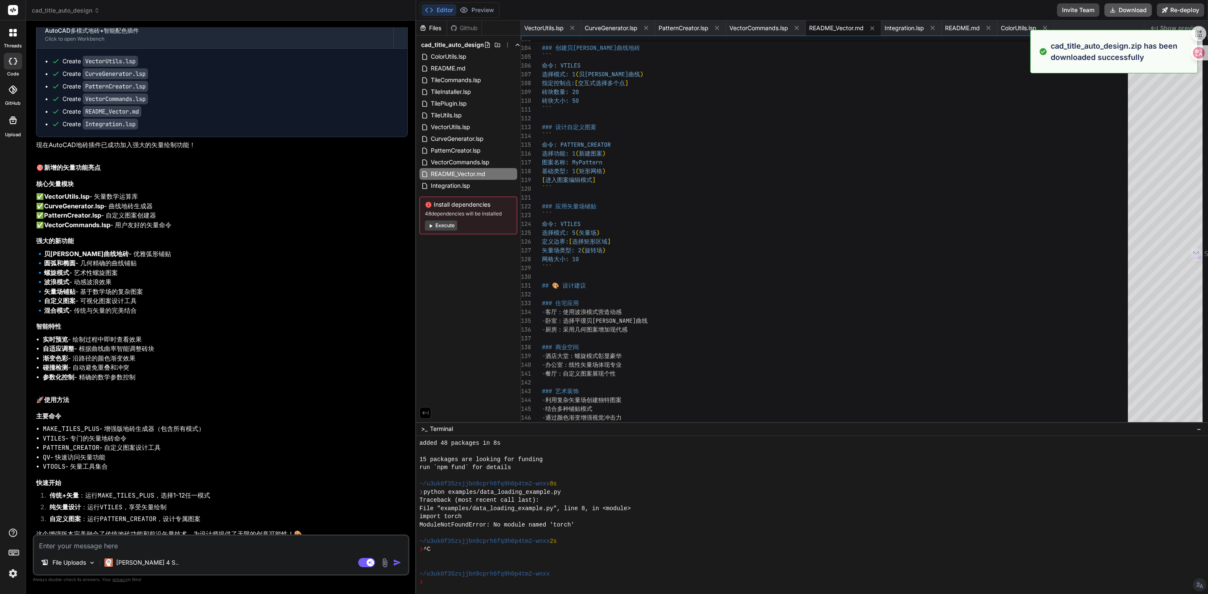
type textarea "x"
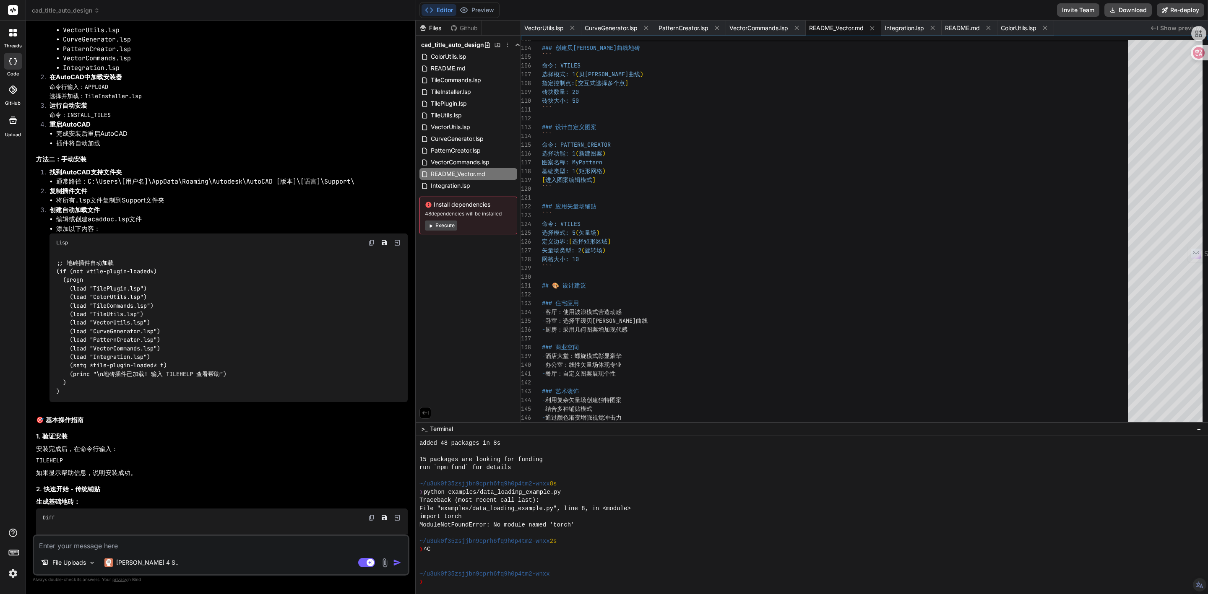
scroll to position [10534, 0]
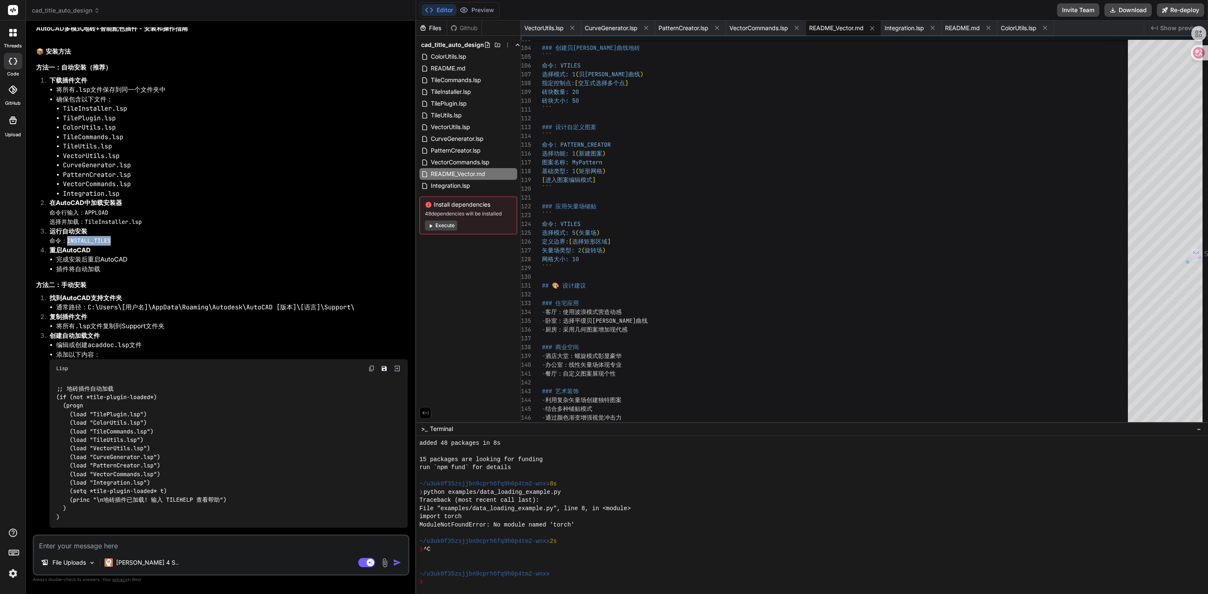
drag, startPoint x: 73, startPoint y: 425, endPoint x: 122, endPoint y: 427, distance: 49.5
click at [122, 246] on pre "命令：INSTALL_TILES" at bounding box center [228, 241] width 358 height 10
copy code "INSTALL_TILES"
click at [105, 244] on code "命令：INSTALL_TILES" at bounding box center [79, 241] width 61 height 8
drag, startPoint x: 68, startPoint y: 422, endPoint x: 109, endPoint y: 424, distance: 41.6
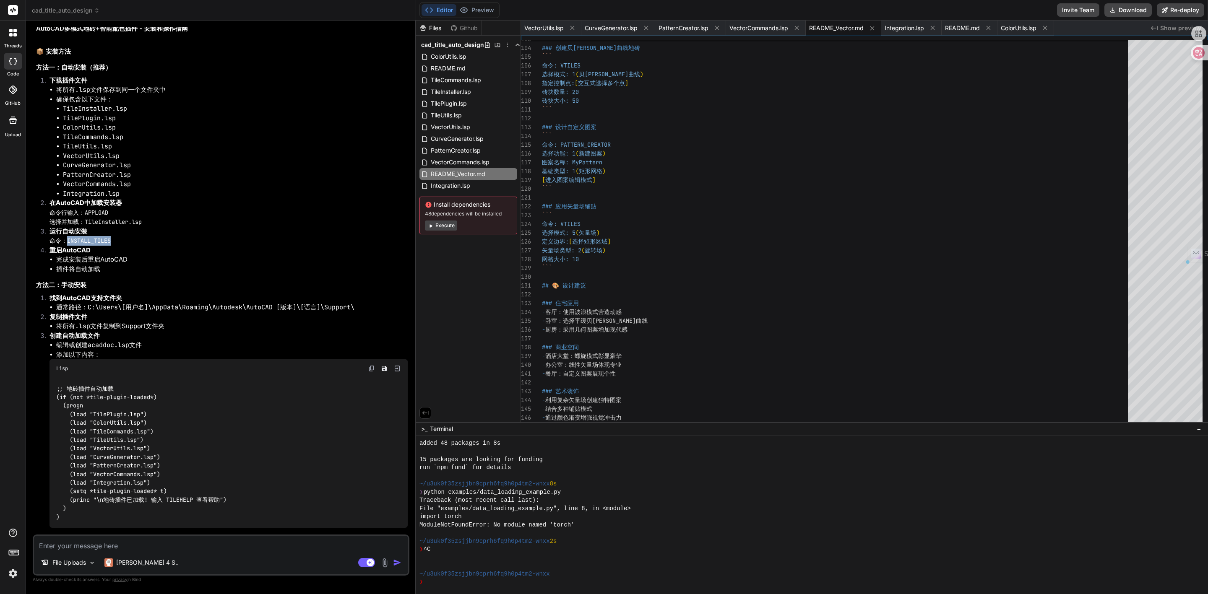
click at [109, 244] on code "命令：INSTALL_TILES" at bounding box center [79, 241] width 61 height 8
click at [72, 244] on code "命令：INSTALL_TILES" at bounding box center [79, 241] width 61 height 8
drag, startPoint x: 67, startPoint y: 424, endPoint x: 110, endPoint y: 424, distance: 42.8
click at [110, 244] on code "命令：INSTALL_TILES" at bounding box center [79, 241] width 61 height 8
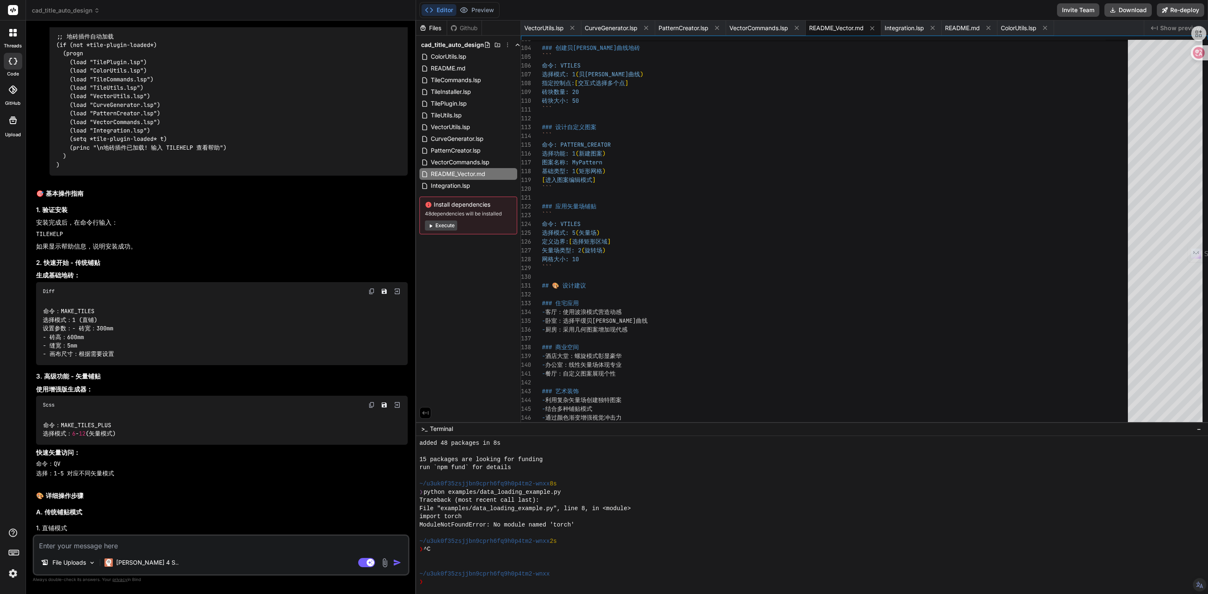
scroll to position [10912, 0]
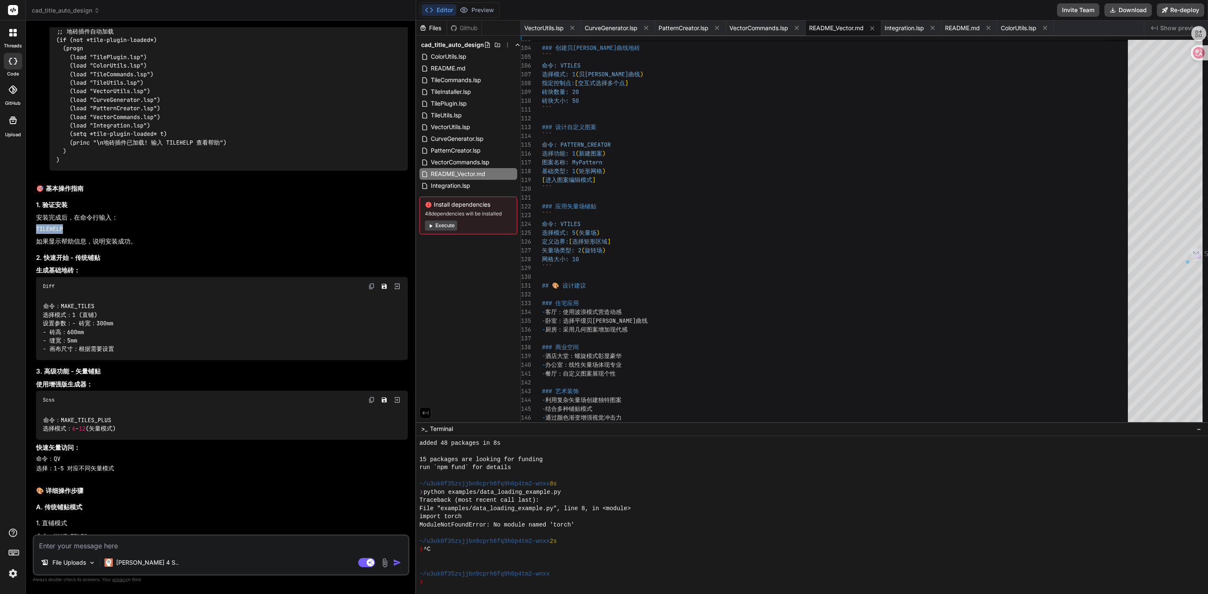
drag, startPoint x: 65, startPoint y: 396, endPoint x: 36, endPoint y: 396, distance: 28.1
click at [36, 234] on pre "TILEHELP" at bounding box center [222, 229] width 372 height 10
copy code "TILEHELP"
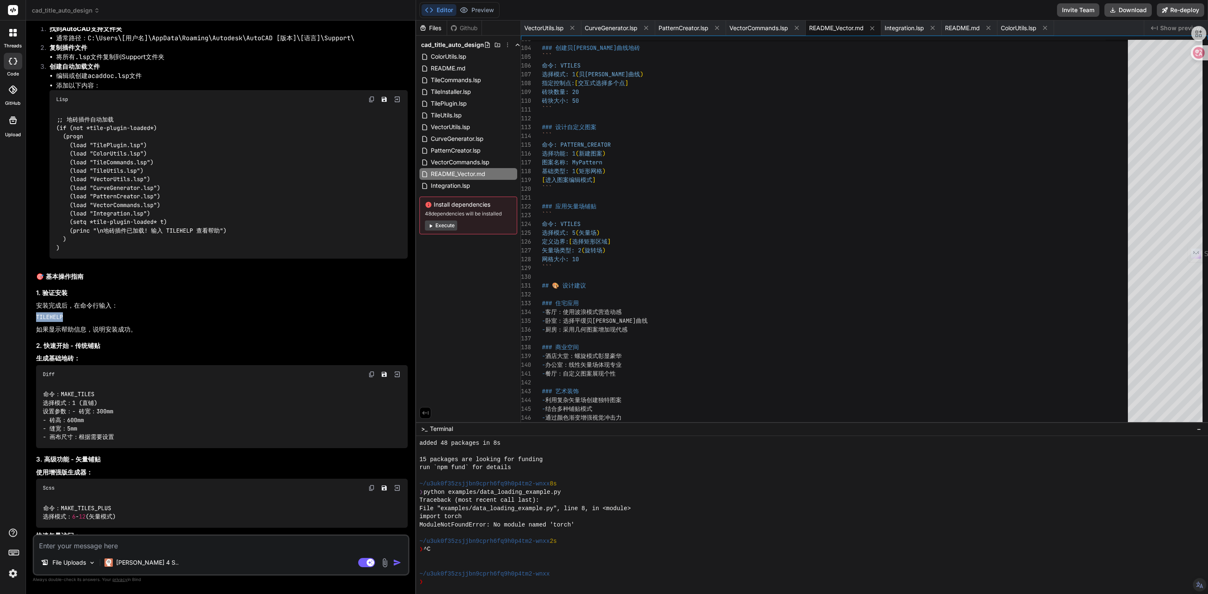
scroll to position [10786, 0]
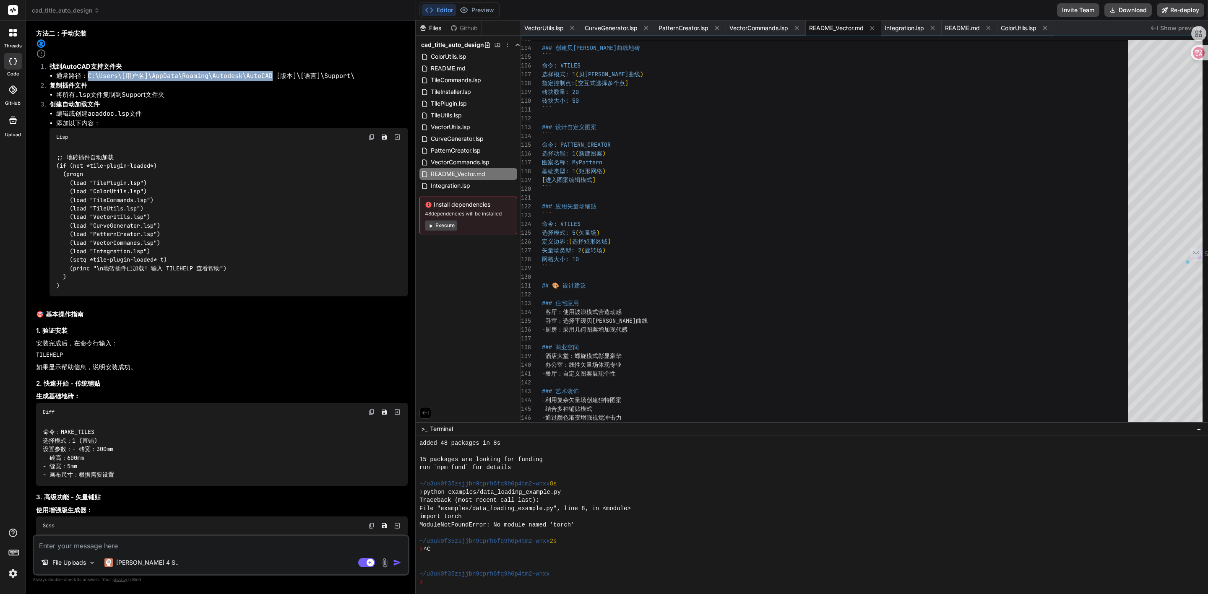
drag, startPoint x: 86, startPoint y: 244, endPoint x: 273, endPoint y: 243, distance: 187.0
click at [273, 81] on li "通常路径： C:\Users\[用户名]\AppData\Roaming\Autodesk\AutoCAD [版本]\[语言]\Support\" at bounding box center [231, 76] width 351 height 10
copy code "C:\Users\[用户名]\AppData\Roaming\Autodesk\AutoCAD"
click at [104, 320] on h2 "🎯 基本操作指南" at bounding box center [222, 315] width 372 height 10
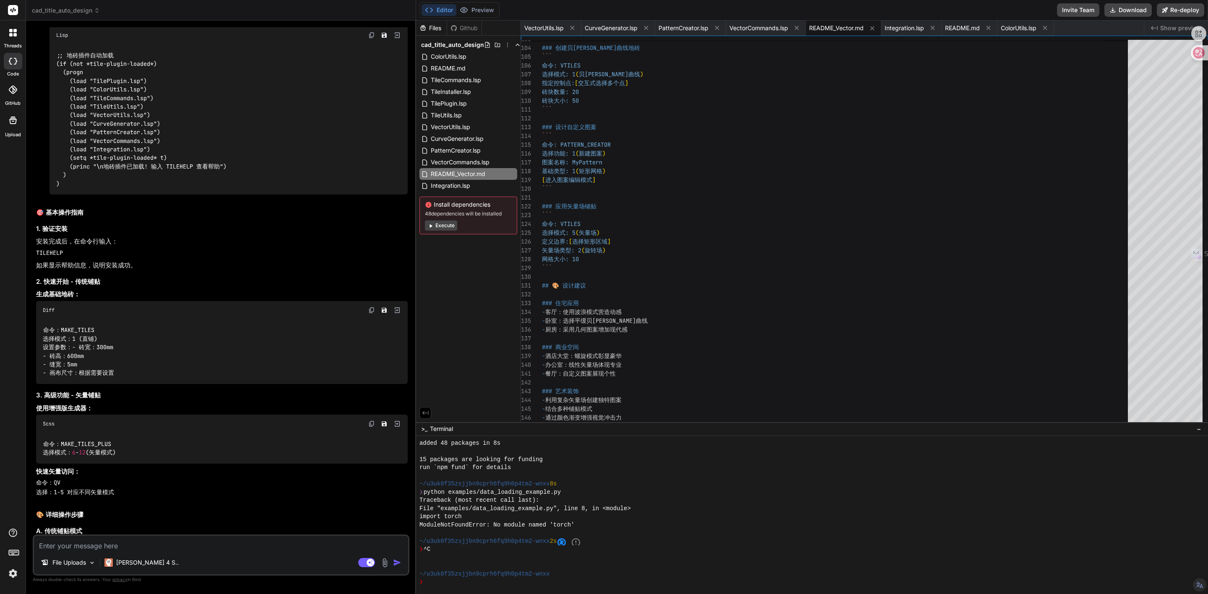
scroll to position [10912, 0]
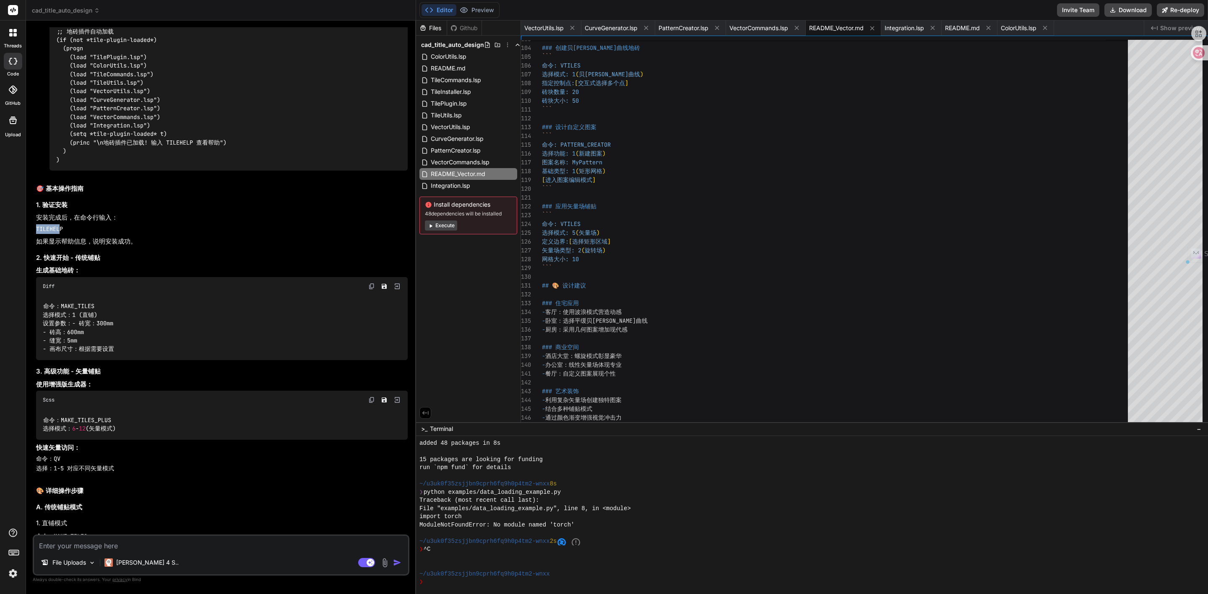
drag, startPoint x: 61, startPoint y: 394, endPoint x: 37, endPoint y: 396, distance: 24.0
click at [37, 233] on code "TILEHELP" at bounding box center [49, 229] width 27 height 8
click at [62, 233] on code "TILEHELP" at bounding box center [49, 229] width 27 height 8
drag, startPoint x: 72, startPoint y: 396, endPoint x: 47, endPoint y: 399, distance: 25.3
click at [47, 234] on pre "TILEHELP" at bounding box center [222, 229] width 372 height 10
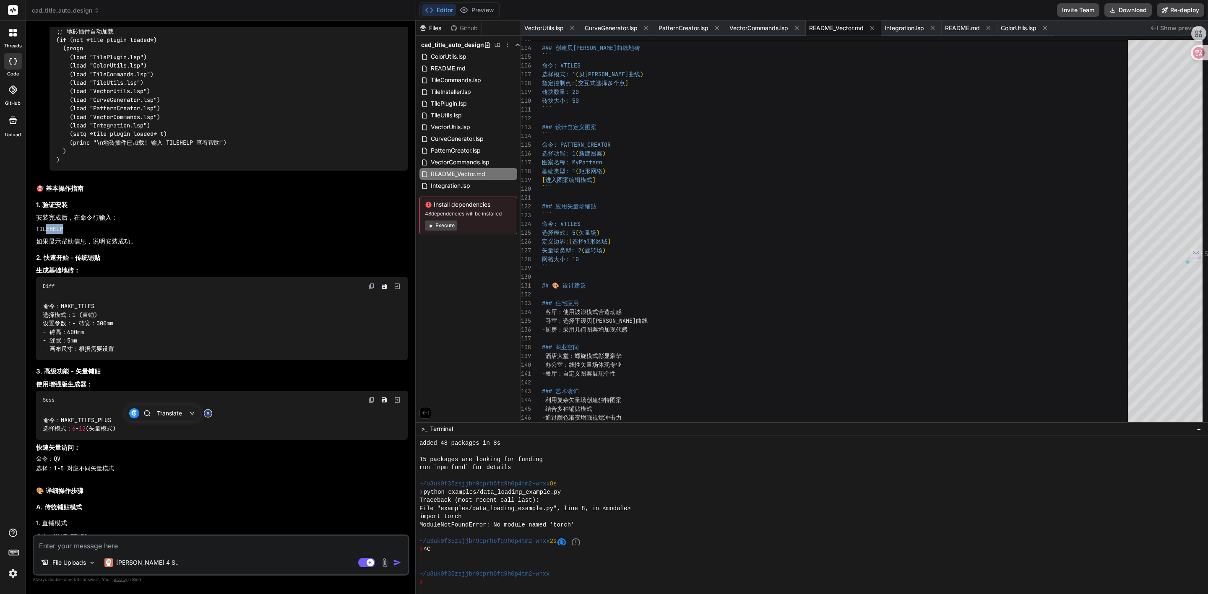
click at [64, 234] on pre "TILEHELP" at bounding box center [222, 229] width 372 height 10
drag, startPoint x: 64, startPoint y: 395, endPoint x: 37, endPoint y: 395, distance: 27.3
click at [37, 234] on pre "TILEHELP" at bounding box center [222, 229] width 372 height 10
copy code "TILEHELP"
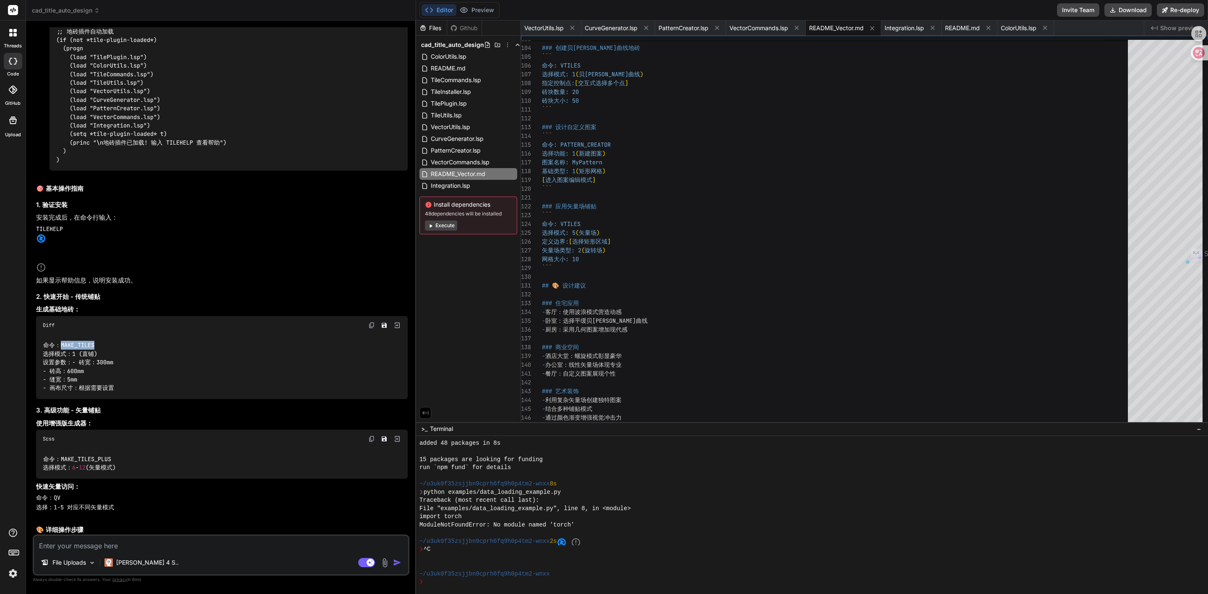
drag, startPoint x: 60, startPoint y: 502, endPoint x: 101, endPoint y: 502, distance: 41.1
click at [101, 399] on div "命令：MAKE_TILES 选择模式：1 (直铺) 设置参数： - 砖宽：300mm - 砖高：600mm - 缝宽：5mm - 画布尺寸：根据需要设置" at bounding box center [222, 367] width 372 height 65
copy code "MAKE_TILES"
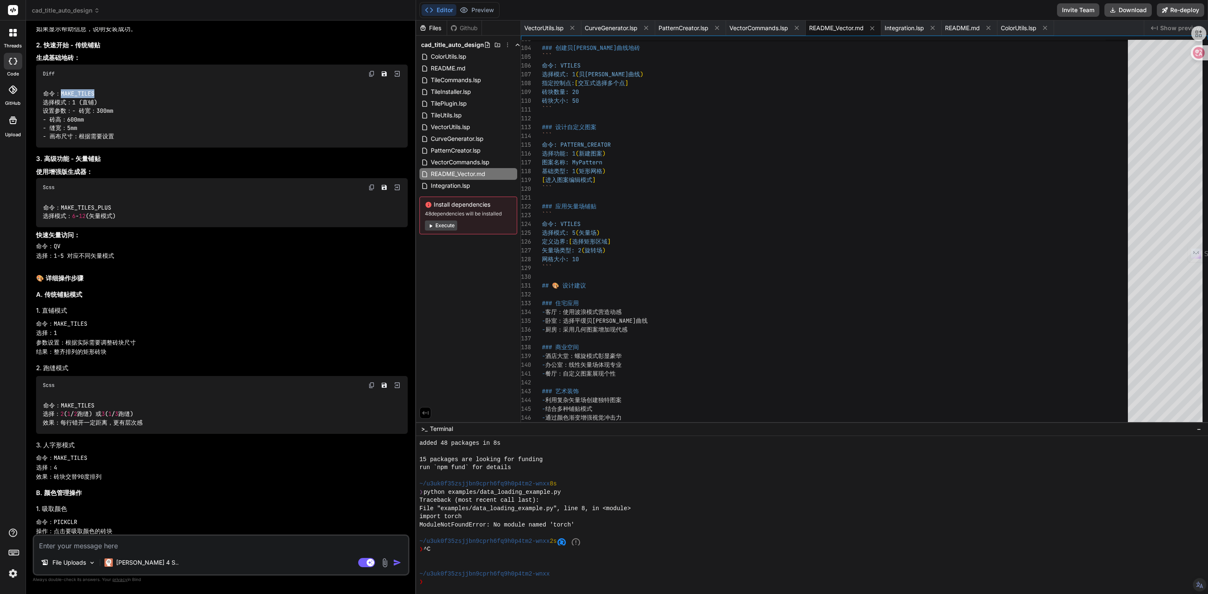
scroll to position [11226, 0]
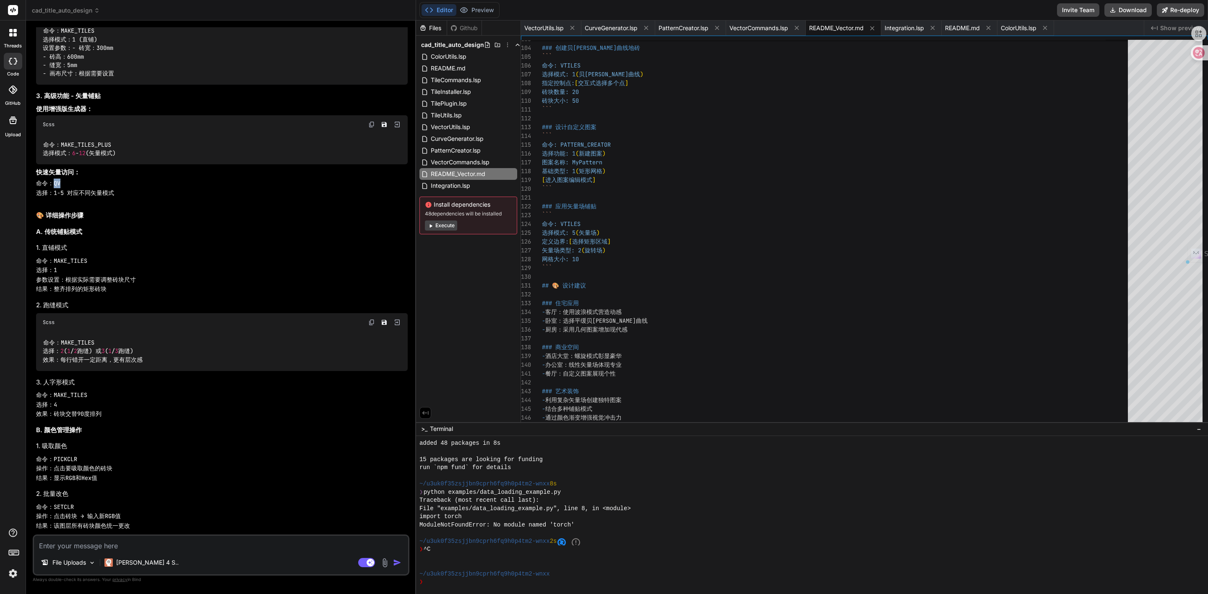
drag, startPoint x: 53, startPoint y: 350, endPoint x: 62, endPoint y: 350, distance: 8.4
click at [62, 198] on pre "命令：QV 选择：1-5 对应不同矢量模式" at bounding box center [222, 188] width 372 height 19
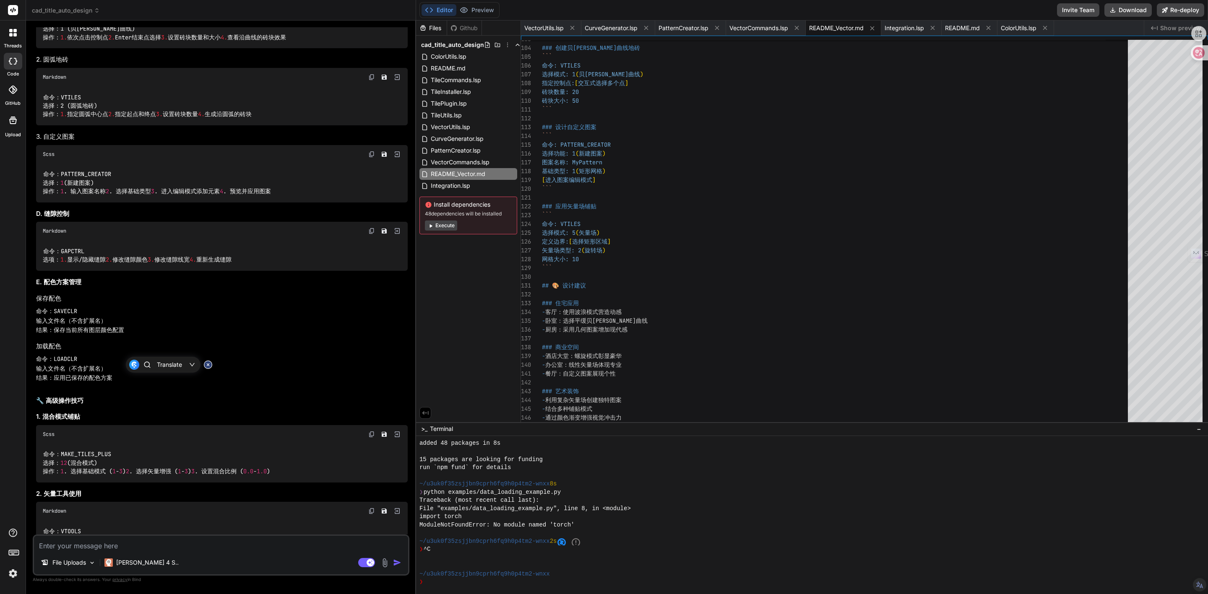
scroll to position [11918, 0]
drag, startPoint x: 61, startPoint y: 299, endPoint x: 84, endPoint y: 300, distance: 23.5
click at [84, 124] on div "命令：VTILES 选择：2 (圆弧地砖) 操作： 1. 指定圆弧中心点 2. 指定起点和终点 3. 设置砖块数量 4. 生成沿圆弧的砖块" at bounding box center [222, 104] width 372 height 39
copy code "VTILES"
drag, startPoint x: 111, startPoint y: 413, endPoint x: 61, endPoint y: 413, distance: 49.9
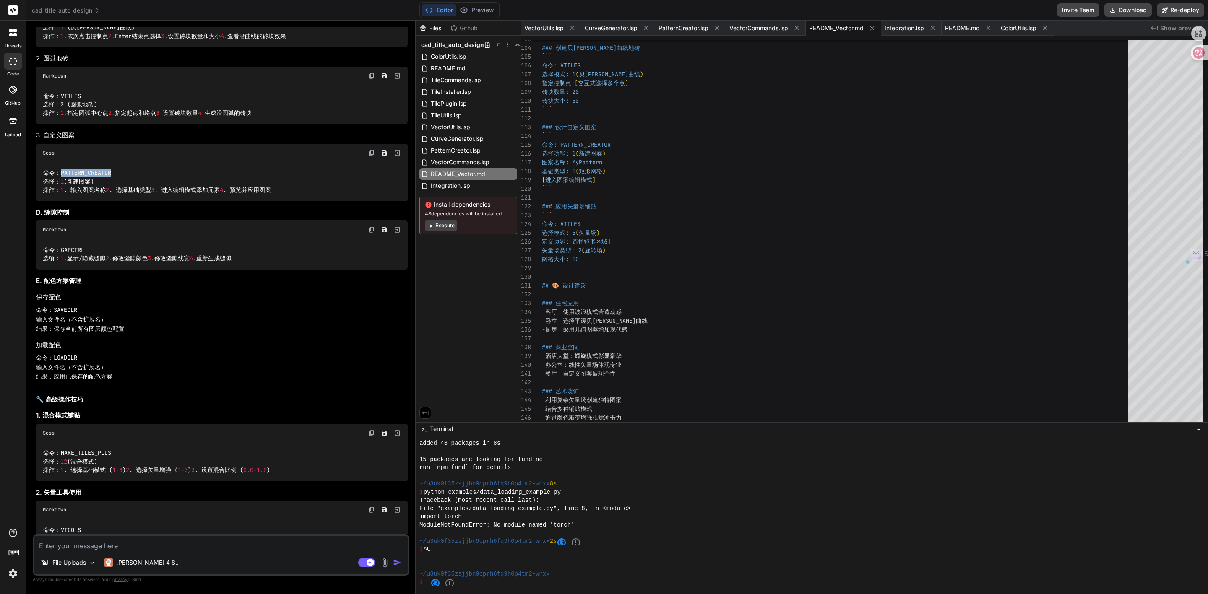
click at [61, 195] on code "命令：PATTERN_CREATOR 选择： 1 (新建图案) 操作： 1 . 输入图案名称 2 . 选择基础类型 3 . 进入编辑模式添加元素 4 . 预览…" at bounding box center [157, 182] width 229 height 26
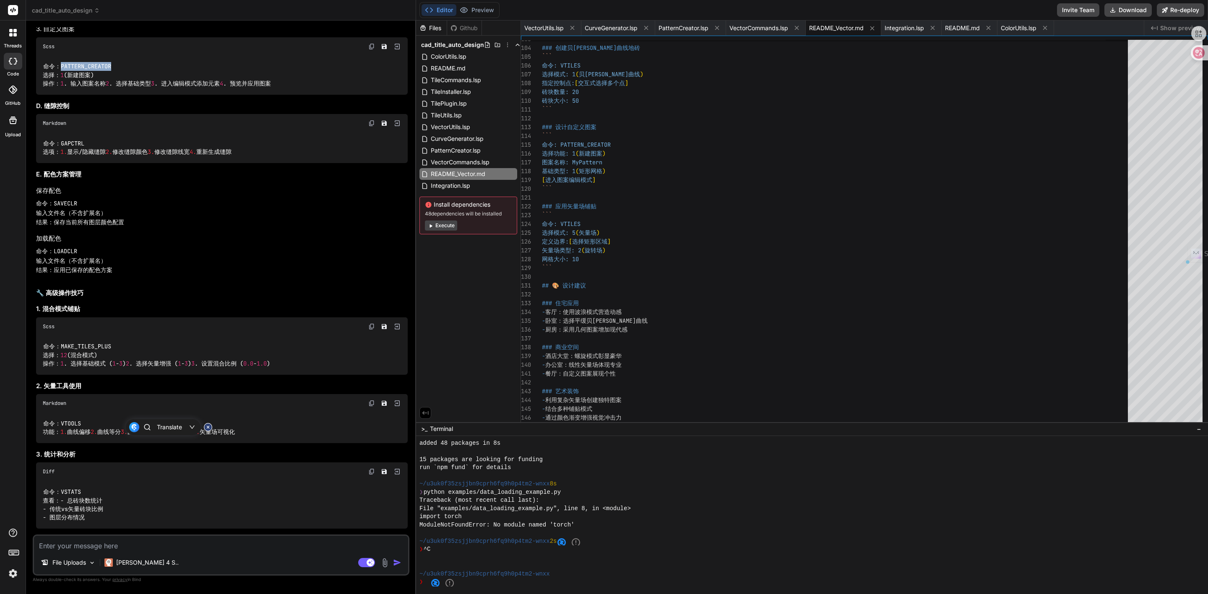
scroll to position [12044, 0]
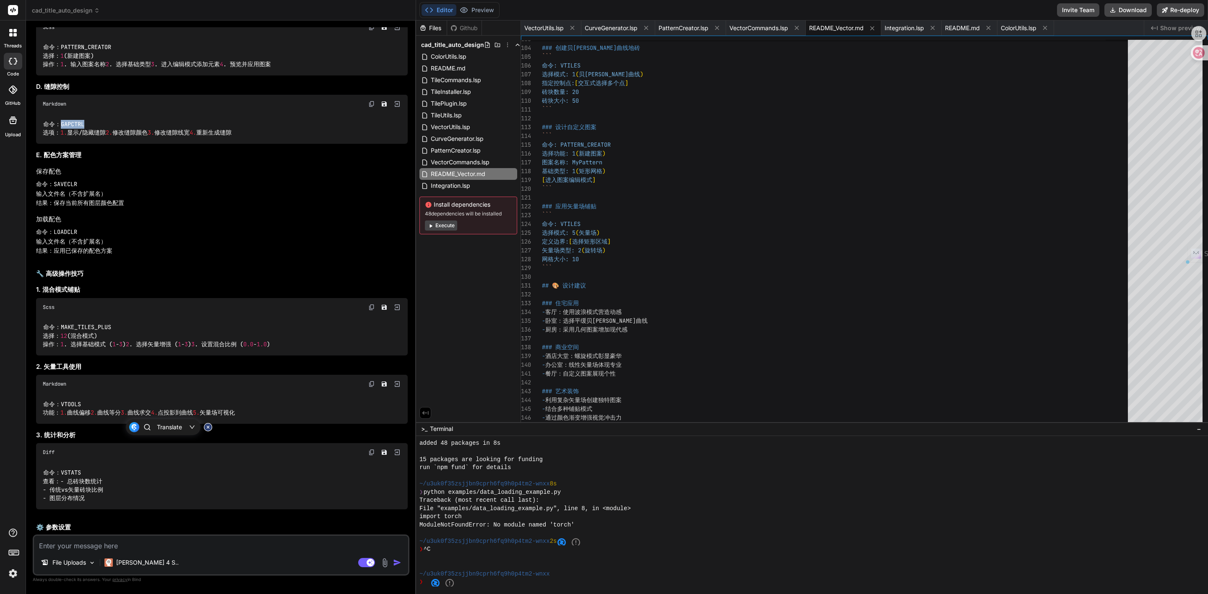
drag, startPoint x: 83, startPoint y: 398, endPoint x: 60, endPoint y: 398, distance: 23.1
click at [60, 137] on code "命令：GAPCTRL 选项： 1. 显示/隐藏缝隙 2. 修改缝隙颜色 3. 修改缝隙线宽 4. 重新生成缝隙" at bounding box center [137, 128] width 189 height 17
copy code "GAPCTRL"
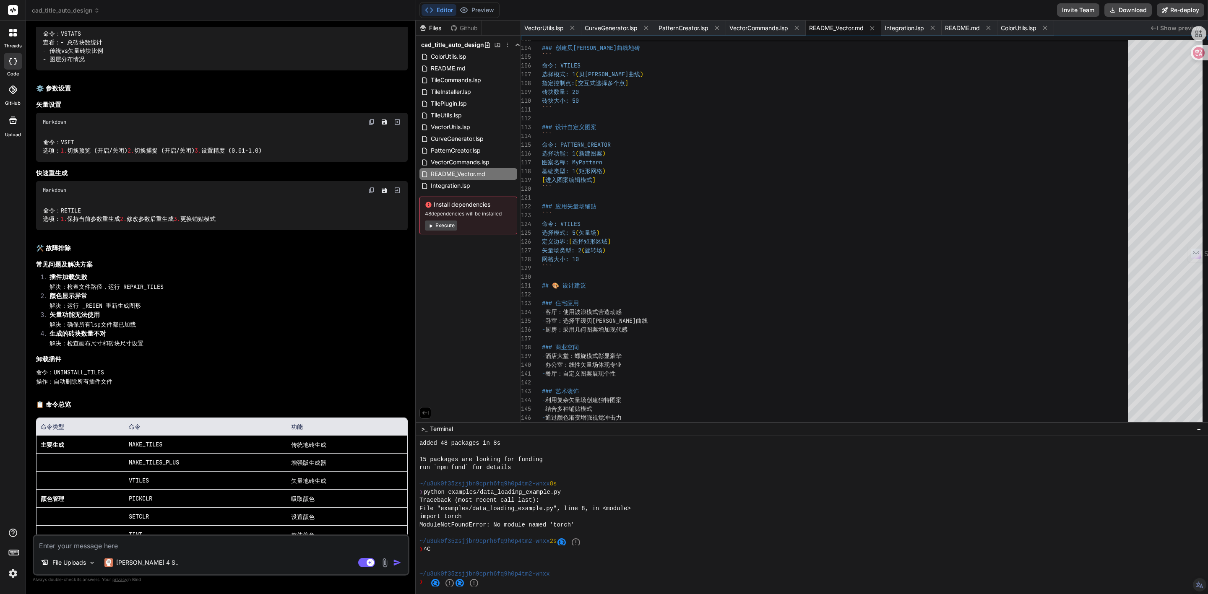
scroll to position [12485, 0]
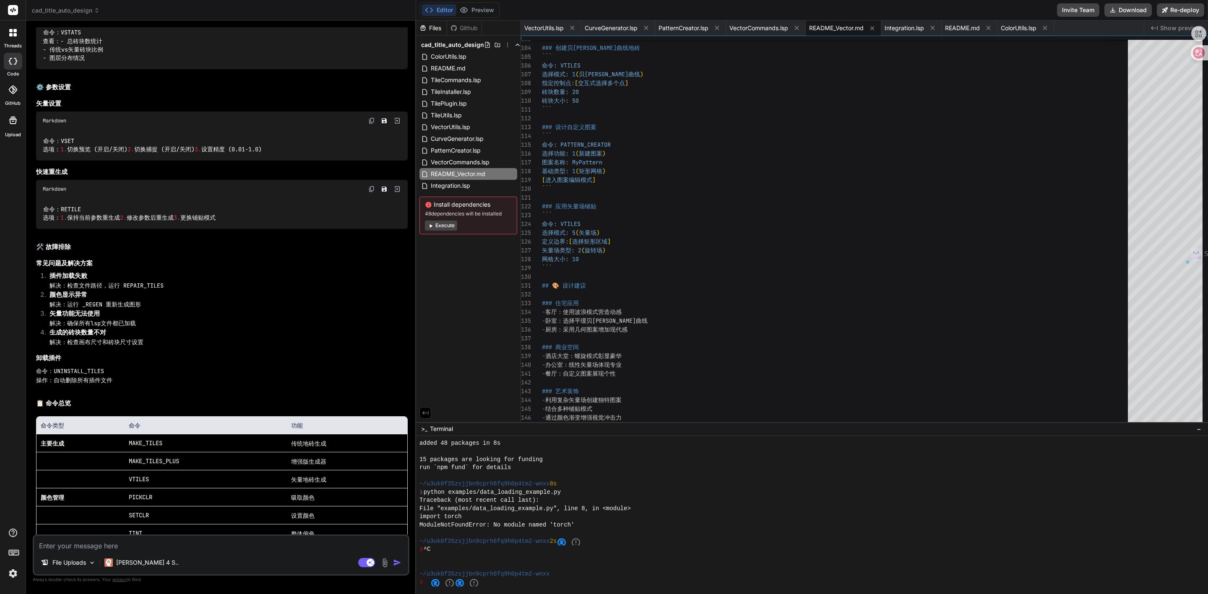
drag, startPoint x: 61, startPoint y: 300, endPoint x: 82, endPoint y: 300, distance: 21.4
copy code "VTOOLS"
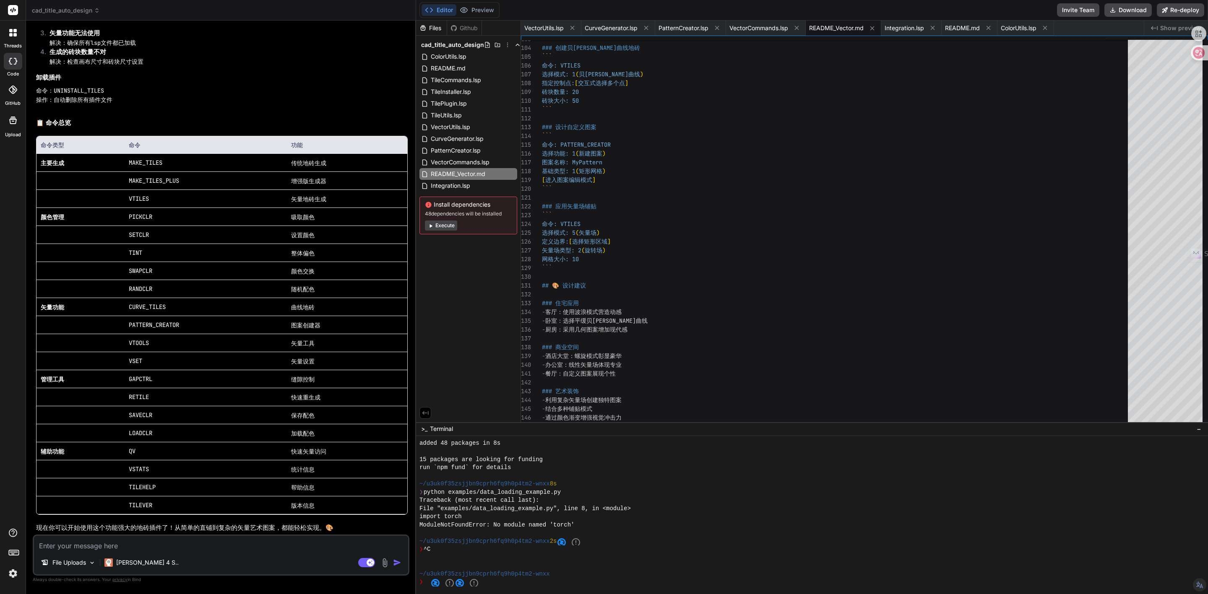
scroll to position [12799, 0]
drag, startPoint x: 61, startPoint y: 307, endPoint x: 82, endPoint y: 307, distance: 21.0
copy code "RETILE"
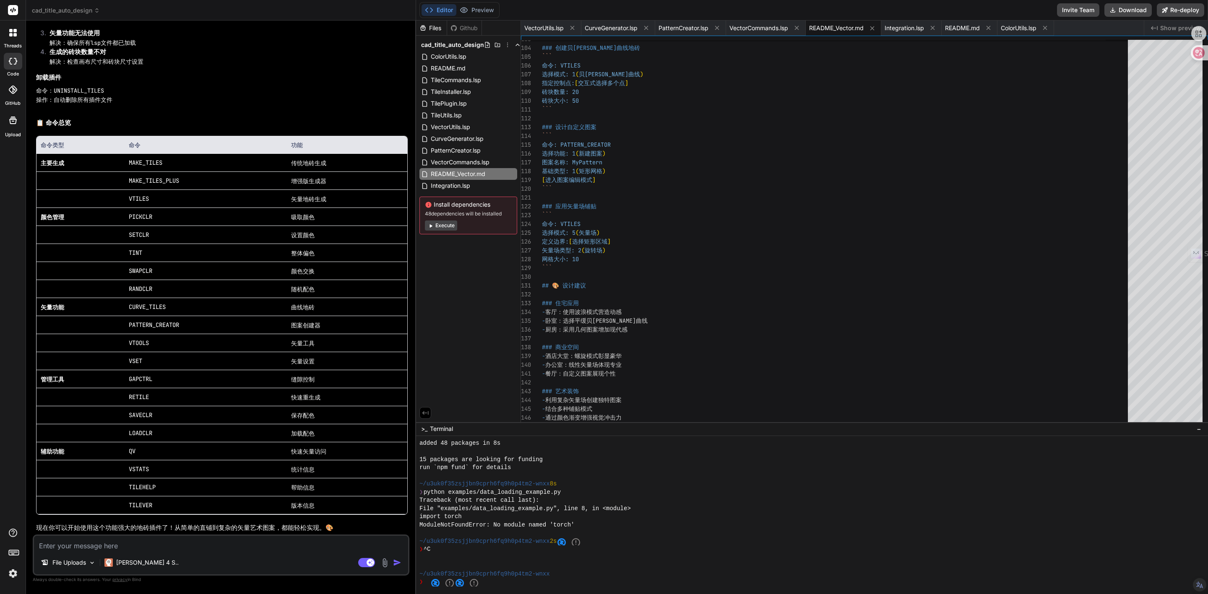
click at [177, 126] on h2 "📋 命令总览" at bounding box center [222, 123] width 372 height 10
drag, startPoint x: 184, startPoint y: 437, endPoint x: 124, endPoint y: 436, distance: 60.4
click at [125, 190] on td "MAKE_TILES_PLUS" at bounding box center [206, 181] width 162 height 18
copy code "MAKE_TILES_PLUS"
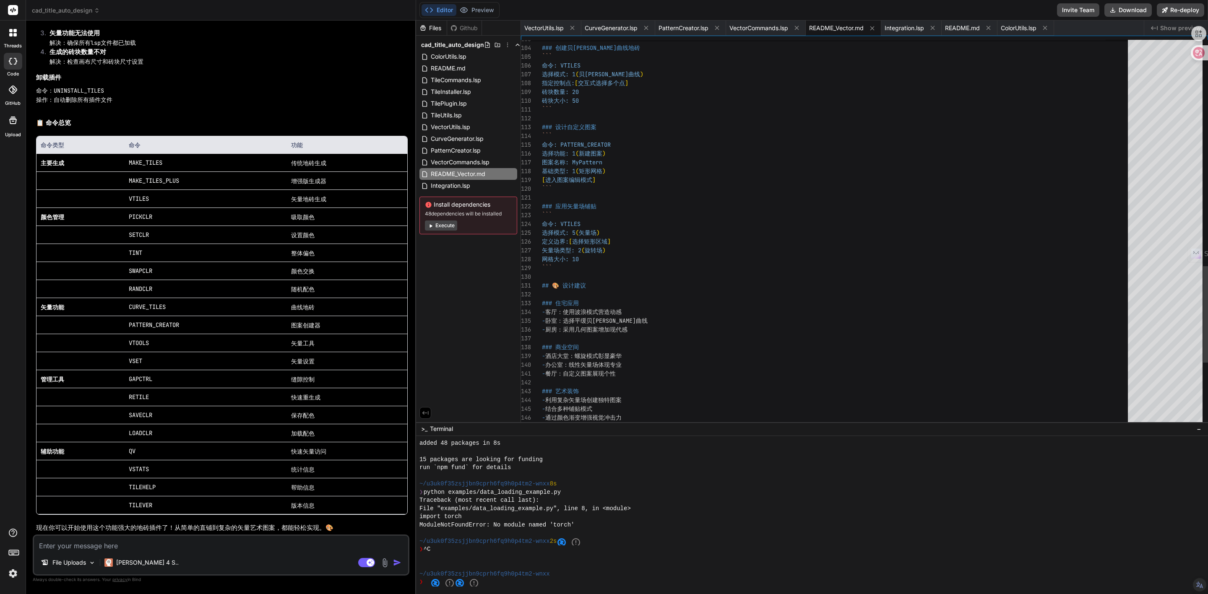
drag, startPoint x: 749, startPoint y: 277, endPoint x: 766, endPoint y: 277, distance: 17.6
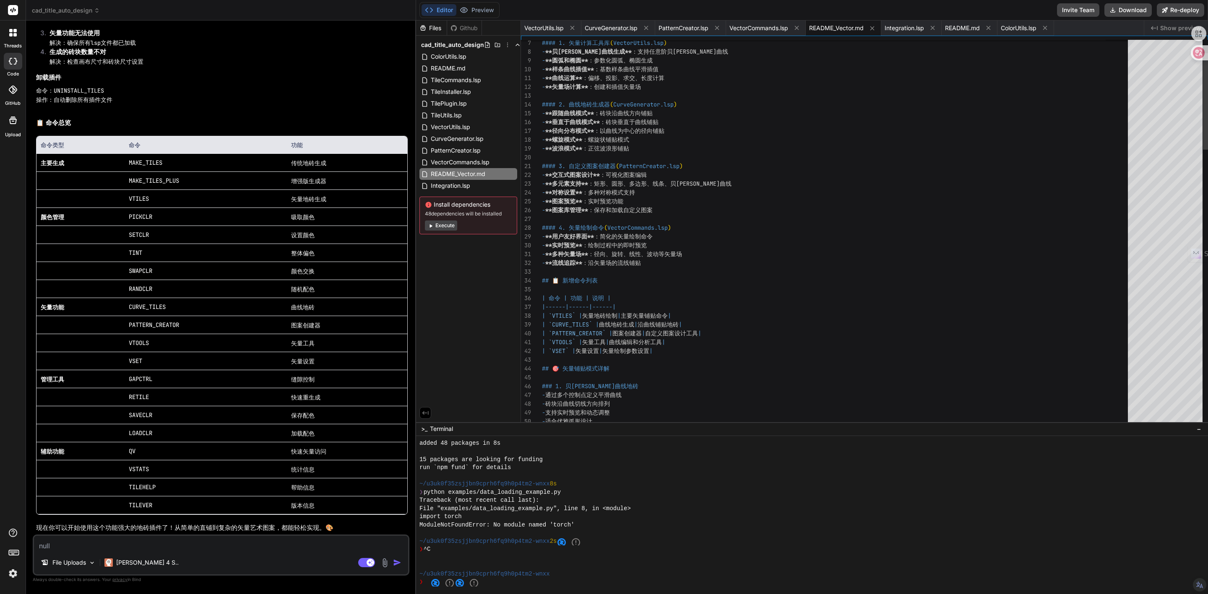
type textarea "# AutoCAD地砖插件 - 矢量绘制增强版 ## 🚀 新增矢量功能 ### 核心矢量模块 #### 1. 矢量计算工具库 (VectorUtils.lsp…"
